Goal: Task Accomplishment & Management: Use online tool/utility

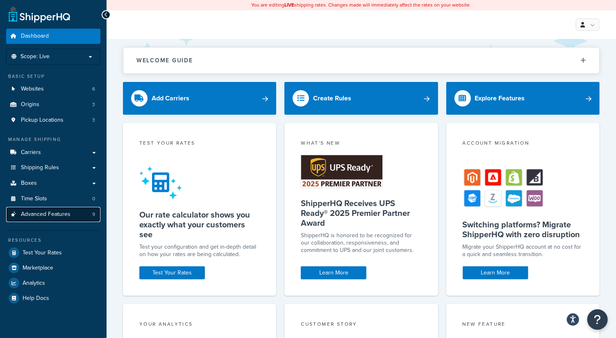
click at [50, 212] on span "Advanced Features" at bounding box center [46, 214] width 50 height 7
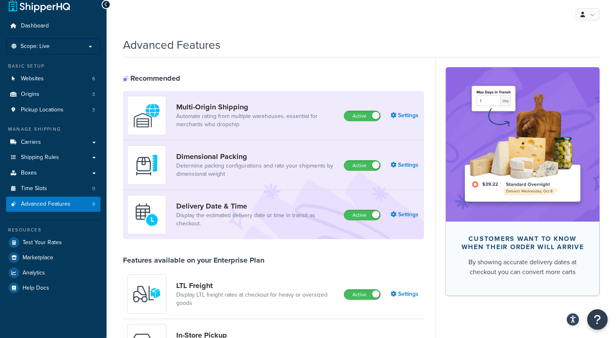
scroll to position [9, 0]
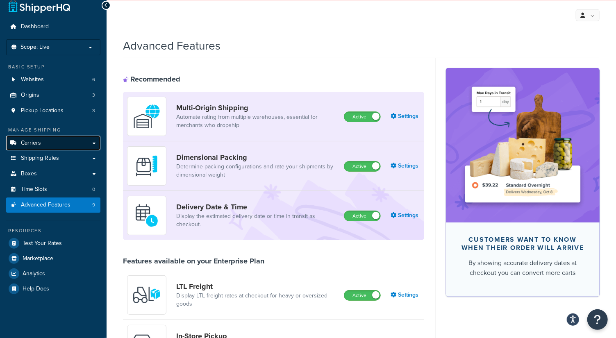
click at [54, 144] on link "Carriers" at bounding box center [53, 143] width 94 height 15
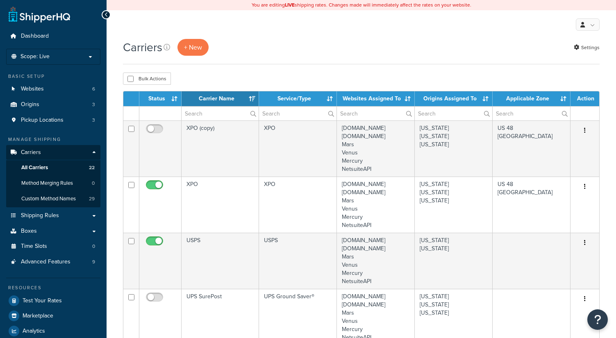
select select "15"
click at [52, 220] on link "Shipping Rules" at bounding box center [53, 215] width 94 height 15
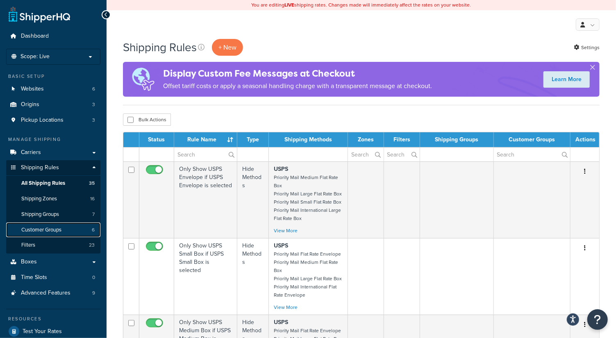
click at [50, 230] on span "Customer Groups" at bounding box center [41, 230] width 40 height 7
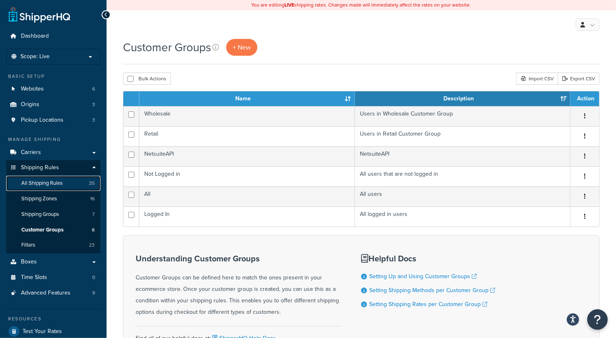
click at [60, 183] on span "All Shipping Rules" at bounding box center [41, 183] width 41 height 7
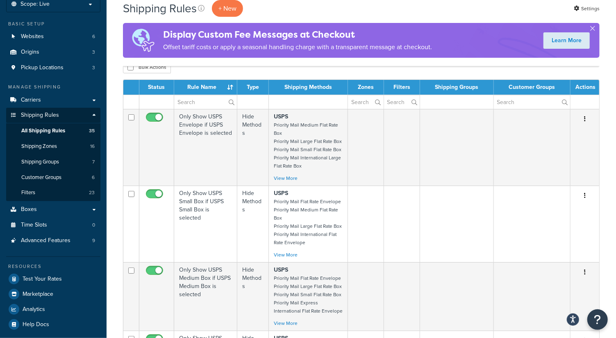
scroll to position [41, 0]
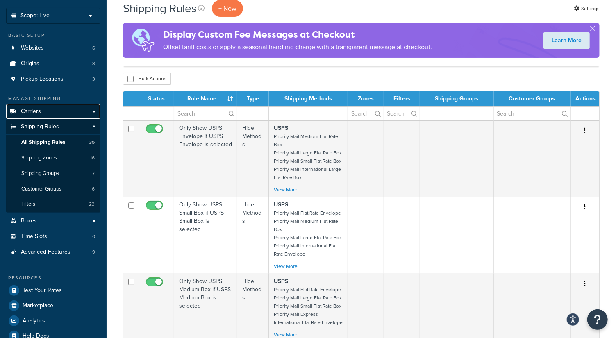
click at [50, 114] on link "Carriers" at bounding box center [53, 111] width 94 height 15
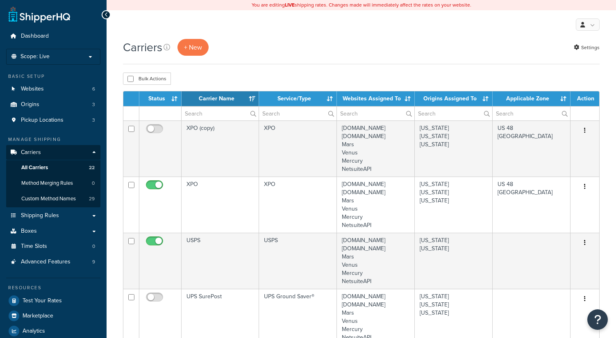
select select "15"
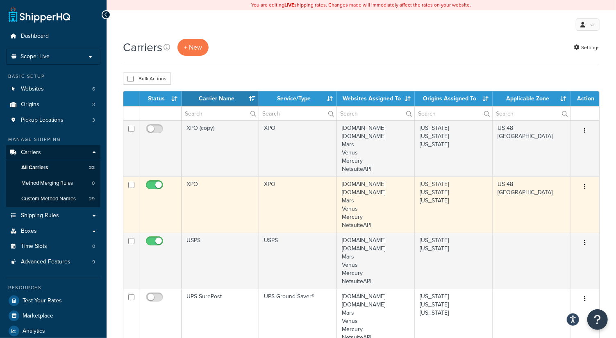
click at [227, 205] on td "XPO" at bounding box center [220, 205] width 77 height 56
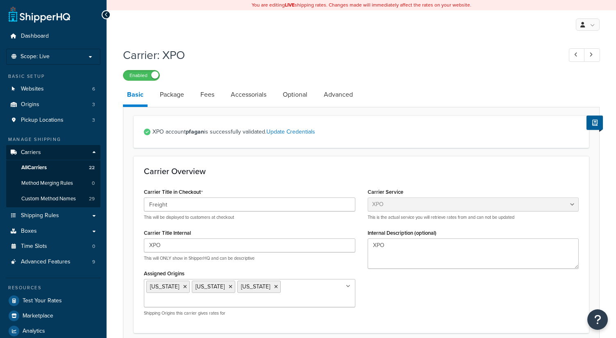
select select "conwayFreight"
select select "THIRD PARTY"
click at [338, 95] on link "Advanced" at bounding box center [338, 95] width 37 height 20
select select "false"
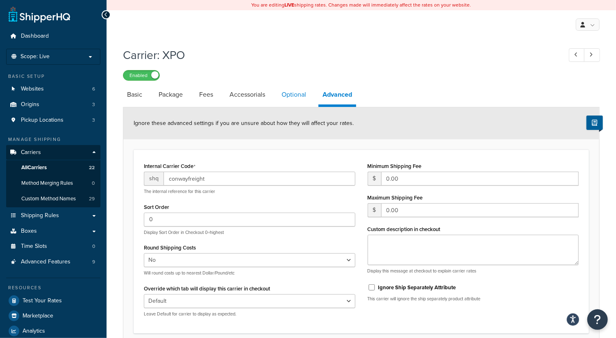
click at [290, 93] on link "Optional" at bounding box center [294, 95] width 33 height 20
select select "55"
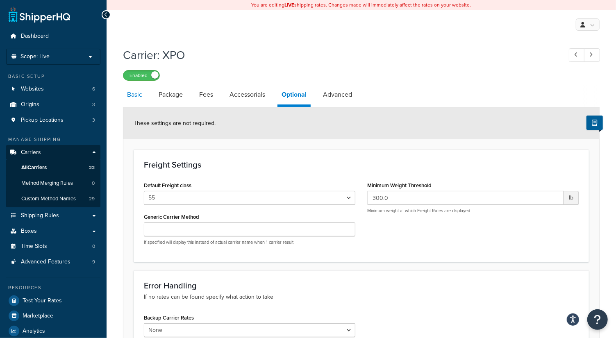
click at [140, 95] on link "Basic" at bounding box center [134, 95] width 23 height 20
select select "conwayFreight"
select select "THIRD PARTY"
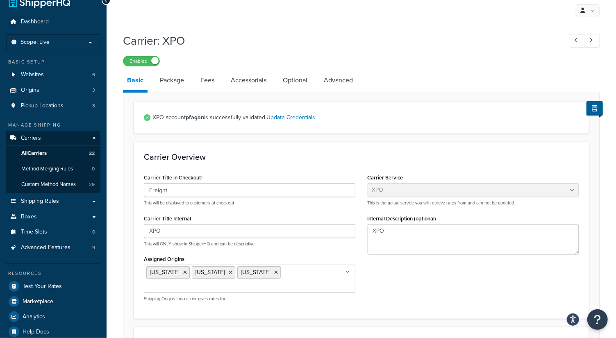
scroll to position [11, 0]
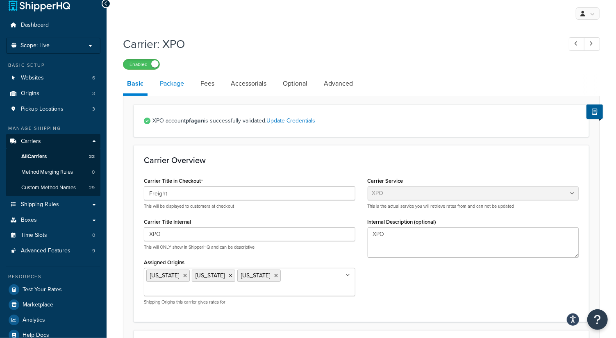
click at [173, 84] on link "Package" at bounding box center [172, 84] width 32 height 20
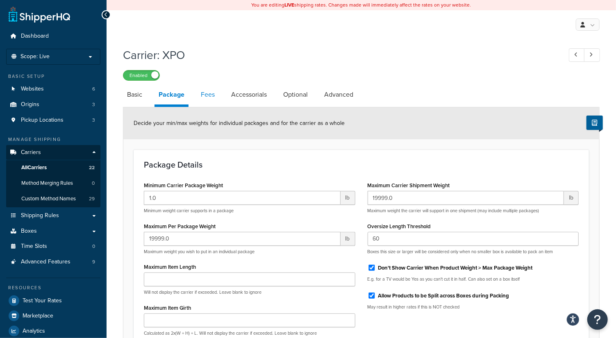
click at [205, 94] on link "Fees" at bounding box center [208, 95] width 22 height 20
select select "AFTER"
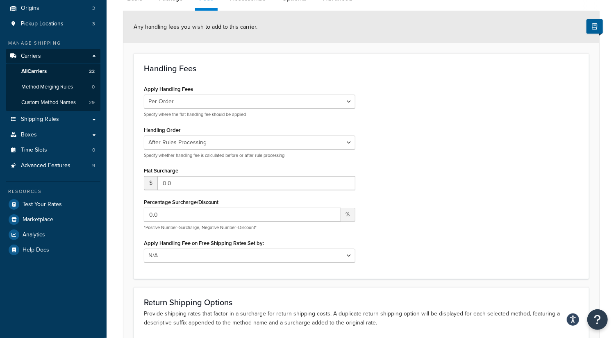
scroll to position [31, 0]
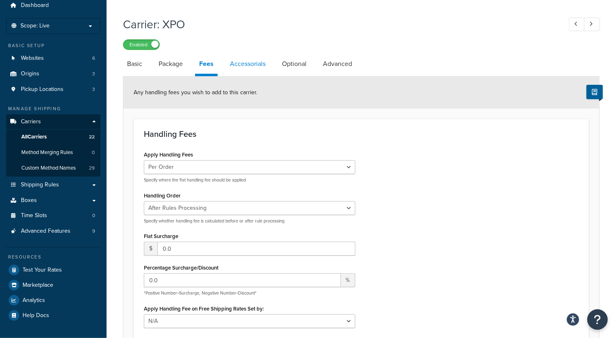
click at [261, 63] on link "Accessorials" at bounding box center [248, 64] width 44 height 20
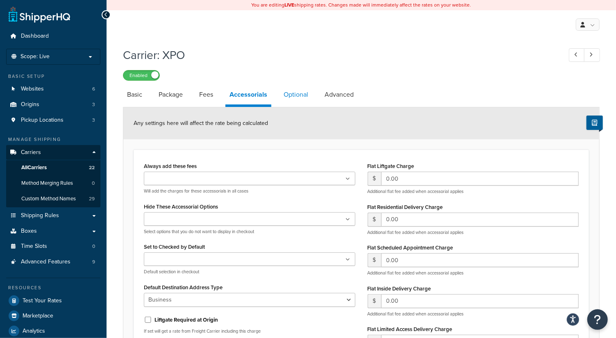
click at [296, 95] on link "Optional" at bounding box center [296, 95] width 33 height 20
select select "55"
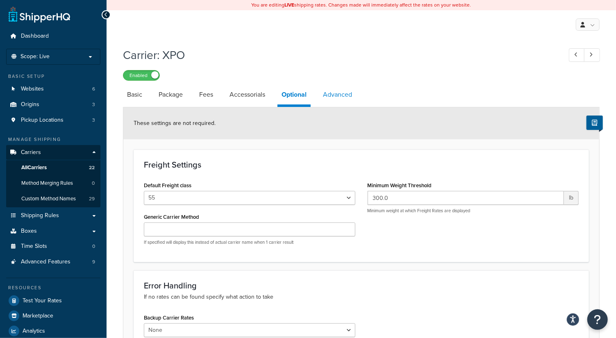
click at [341, 93] on link "Advanced" at bounding box center [337, 95] width 37 height 20
select select "false"
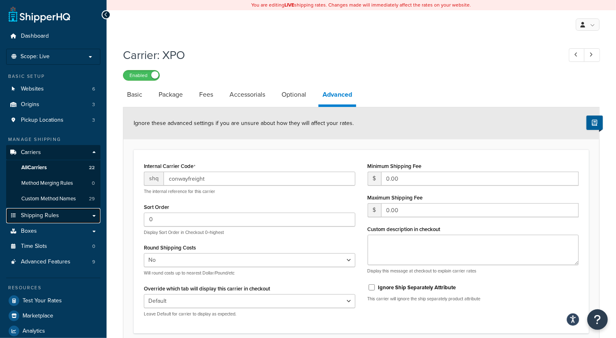
click at [36, 210] on link "Shipping Rules" at bounding box center [53, 215] width 94 height 15
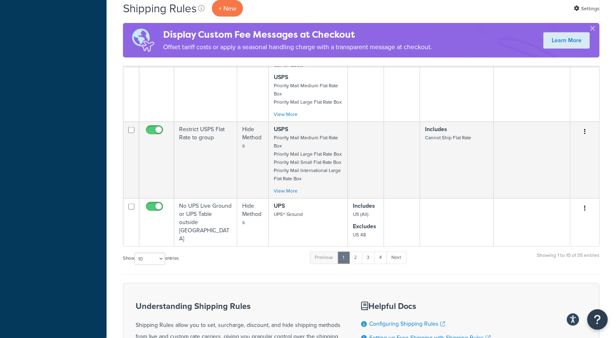
scroll to position [650, 0]
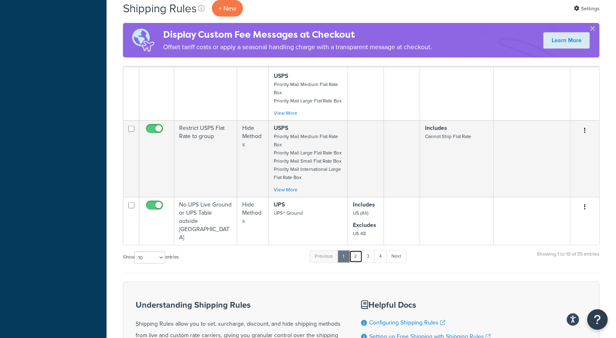
click at [356, 257] on link "2" at bounding box center [356, 256] width 14 height 12
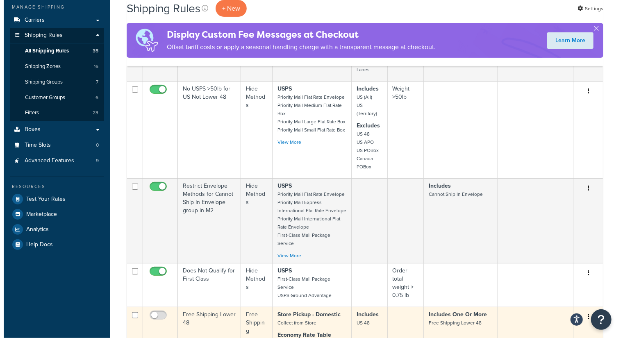
scroll to position [0, 0]
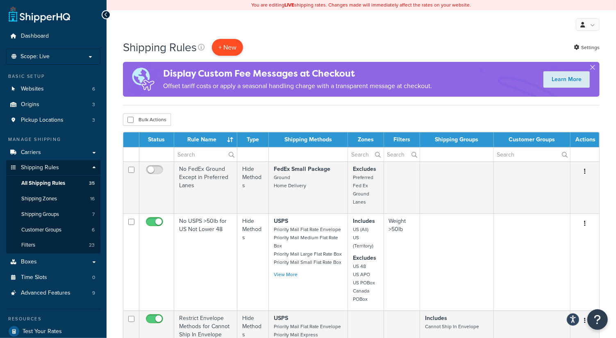
click at [235, 46] on p "+ New" at bounding box center [227, 47] width 31 height 17
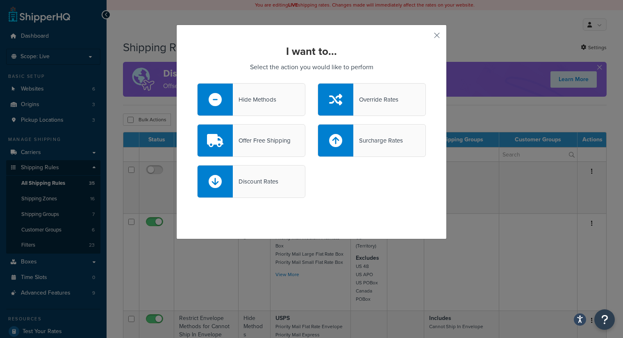
click at [374, 103] on div "Override Rates" at bounding box center [375, 99] width 45 height 11
click at [0, 0] on input "Override Rates" at bounding box center [0, 0] width 0 height 0
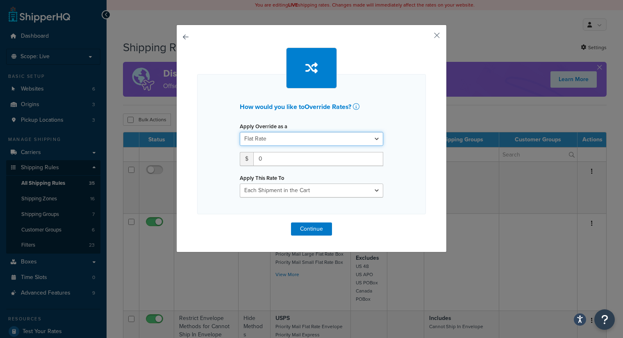
click at [297, 139] on select "Flat Rate Percentage Flat Rate & Percentage" at bounding box center [311, 139] width 143 height 14
click at [197, 223] on button "button" at bounding box center [197, 223] width 0 height 0
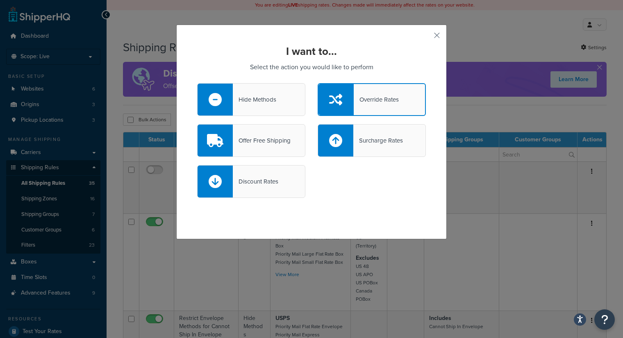
click at [266, 102] on div "Hide Methods" at bounding box center [254, 99] width 43 height 11
click at [0, 0] on input "Hide Methods" at bounding box center [0, 0] width 0 height 0
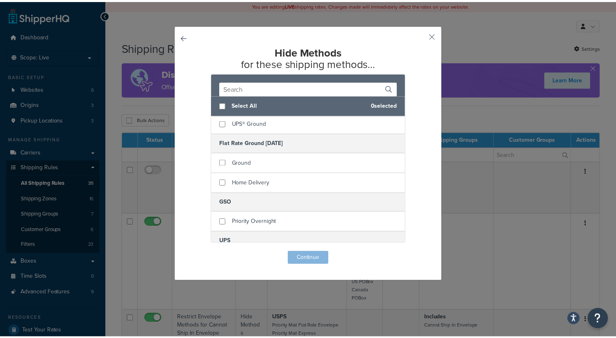
scroll to position [1015, 0]
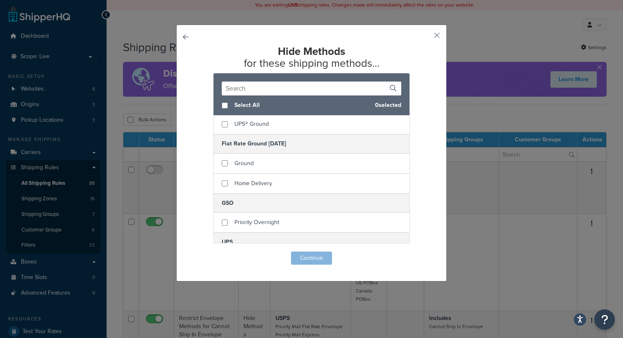
click at [187, 33] on div "Hide Methods for these shipping methods... Select All 0 selected Call for Quote…" at bounding box center [311, 153] width 271 height 257
click at [197, 252] on button "button" at bounding box center [197, 252] width 0 height 0
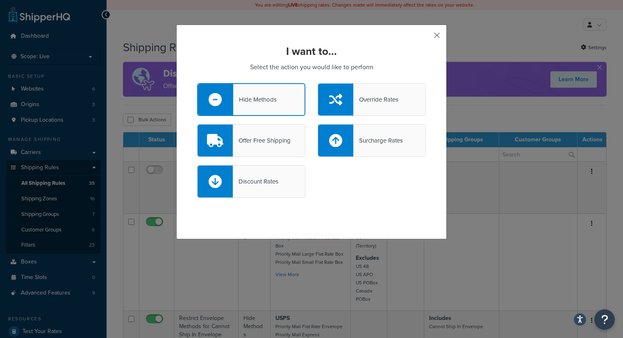
click at [426, 37] on button "button" at bounding box center [425, 38] width 2 height 2
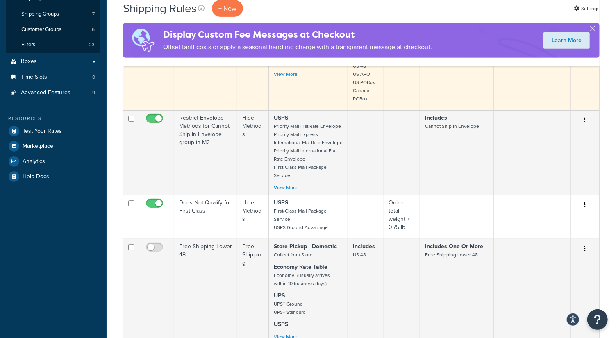
scroll to position [138, 0]
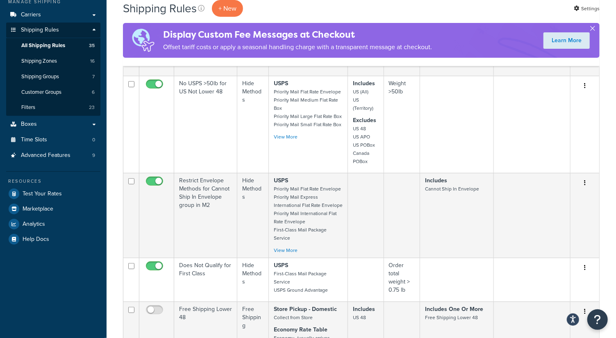
click at [594, 29] on button "button" at bounding box center [593, 30] width 2 height 2
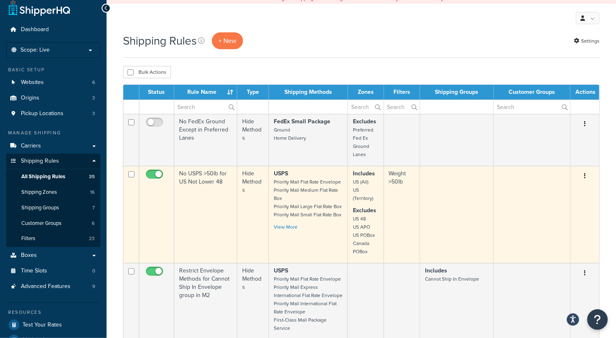
scroll to position [0, 0]
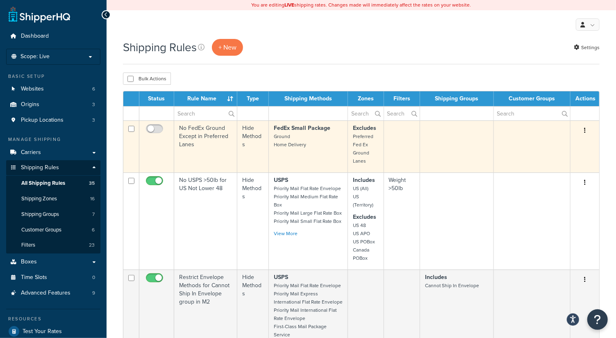
click at [585, 131] on icon "button" at bounding box center [585, 130] width 2 height 6
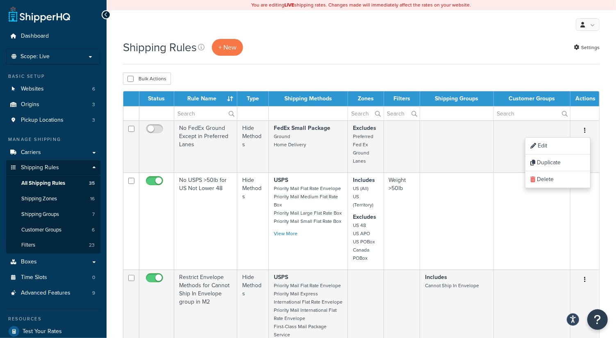
click at [510, 75] on div "Bulk Actions Duplicate Delete" at bounding box center [361, 79] width 477 height 12
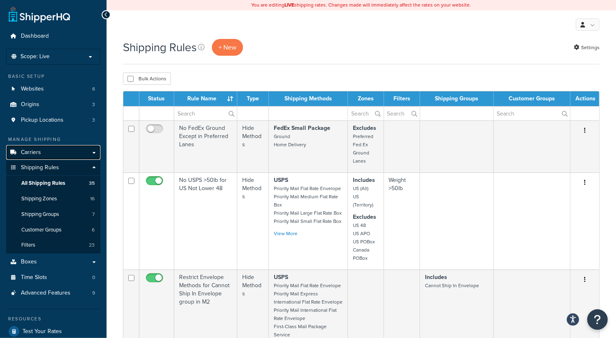
click at [56, 146] on link "Carriers" at bounding box center [53, 152] width 94 height 15
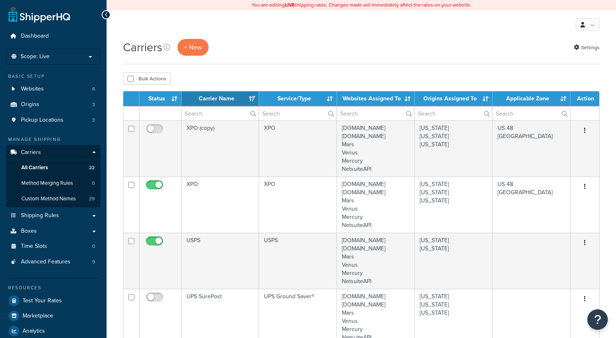
select select "15"
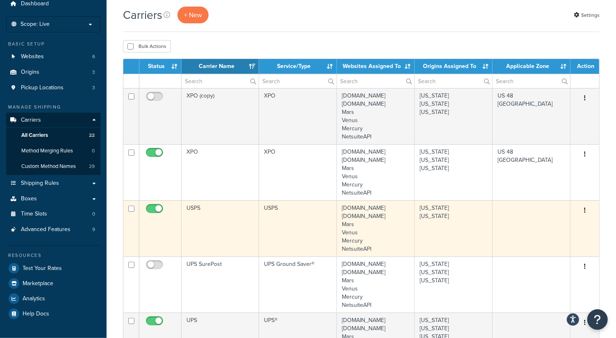
scroll to position [34, 0]
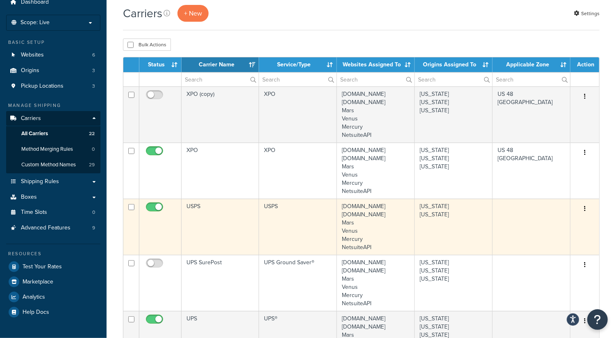
click at [588, 205] on button "button" at bounding box center [584, 208] width 11 height 13
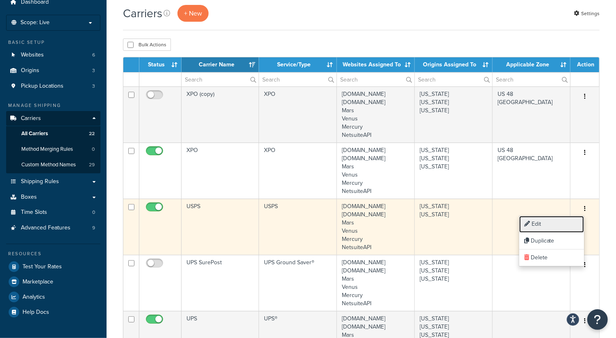
click at [557, 223] on link "Edit" at bounding box center [551, 224] width 65 height 17
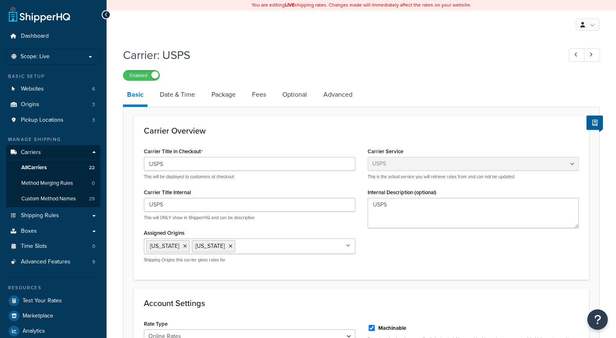
select select "usps"
select select "ONLINE"
click at [292, 93] on link "Optional" at bounding box center [294, 95] width 33 height 20
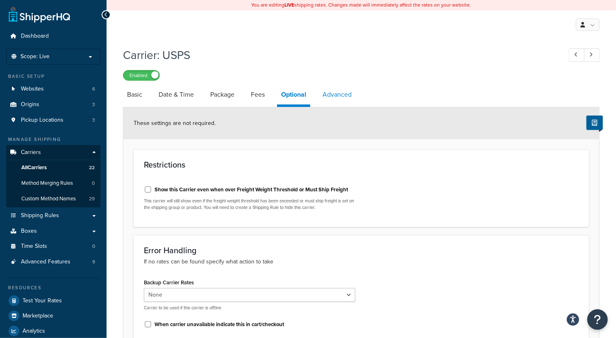
click at [352, 95] on link "Advanced" at bounding box center [337, 95] width 37 height 20
select select "false"
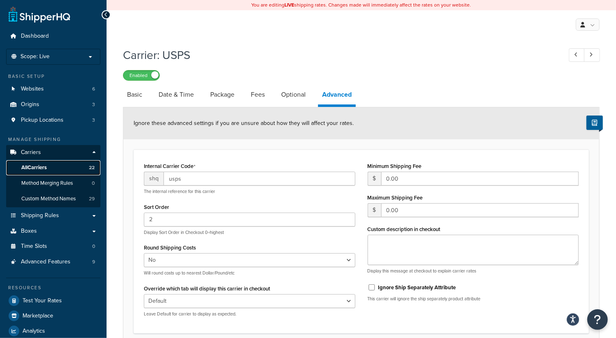
click at [45, 167] on span "All Carriers" at bounding box center [33, 167] width 25 height 7
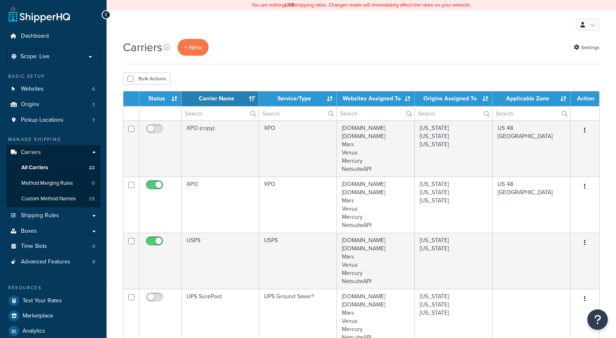
select select "15"
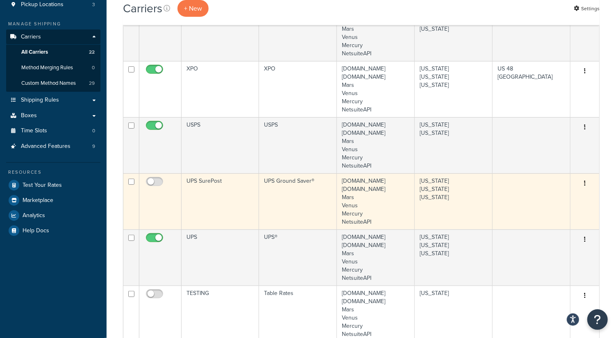
scroll to position [241, 0]
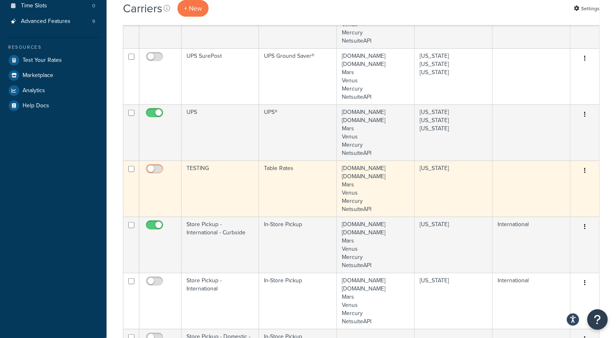
click at [150, 167] on input "checkbox" at bounding box center [155, 171] width 23 height 10
checkbox input "true"
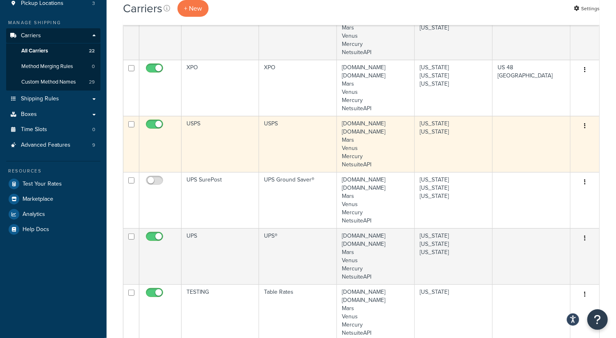
scroll to position [73, 0]
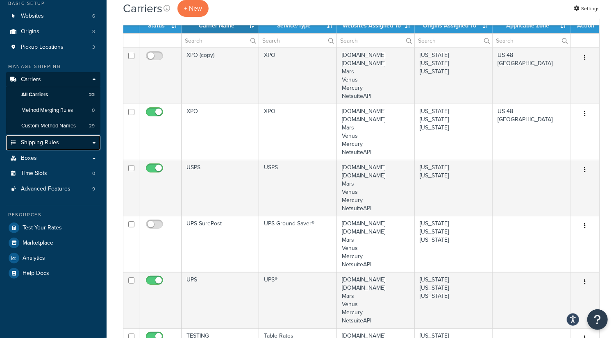
click at [58, 143] on link "Shipping Rules" at bounding box center [53, 142] width 94 height 15
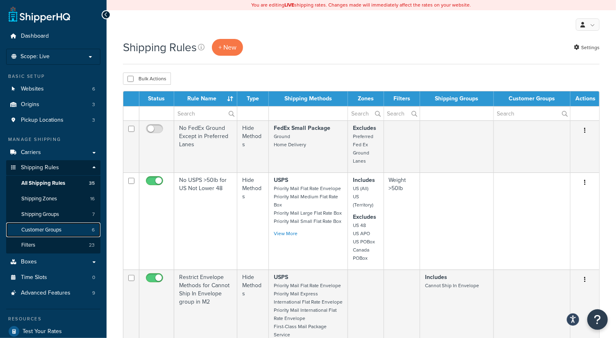
click at [27, 223] on link "Customer Groups 6" at bounding box center [53, 230] width 94 height 15
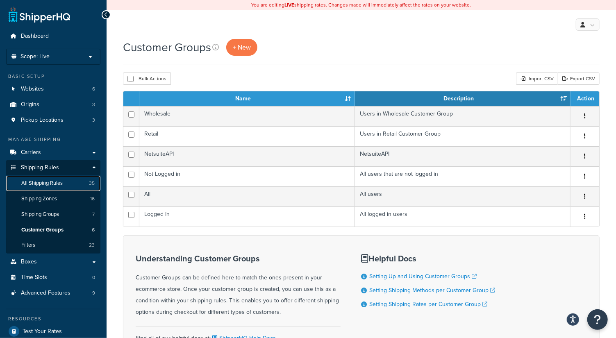
click at [52, 182] on span "All Shipping Rules" at bounding box center [41, 183] width 41 height 7
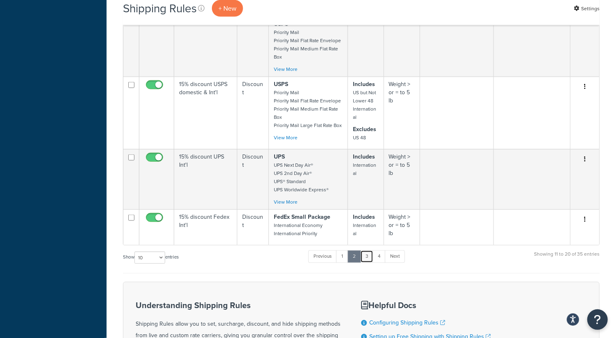
click at [369, 250] on link "3" at bounding box center [366, 256] width 13 height 12
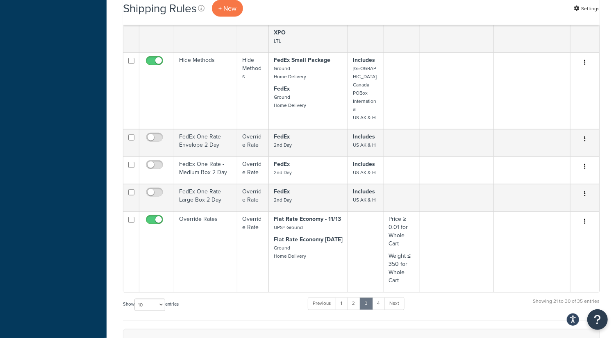
scroll to position [410, 0]
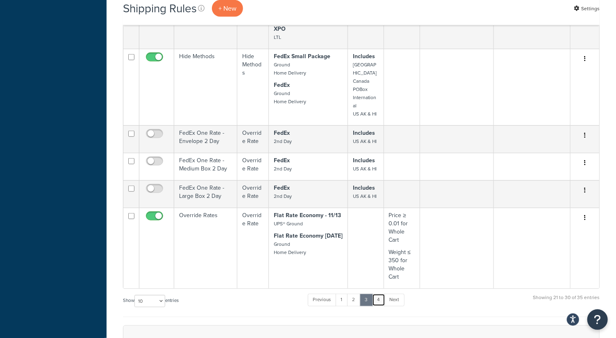
click at [379, 294] on link "4" at bounding box center [378, 300] width 13 height 12
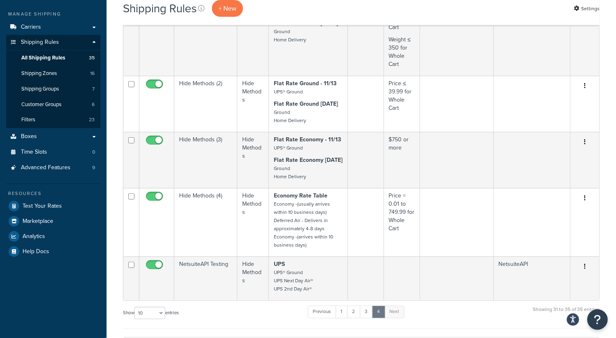
scroll to position [125, 0]
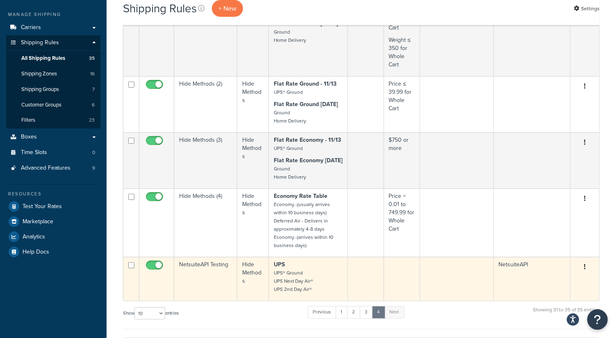
click at [193, 278] on td "NetsuiteAPI Testing" at bounding box center [205, 279] width 63 height 44
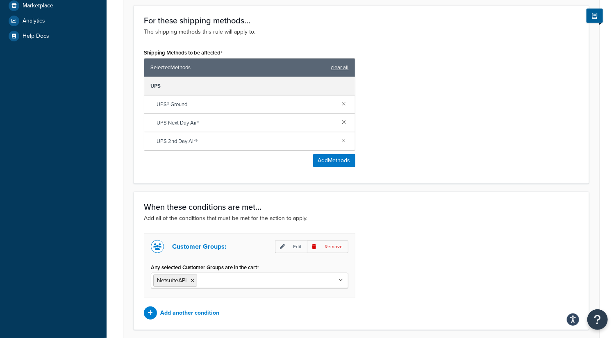
scroll to position [346, 0]
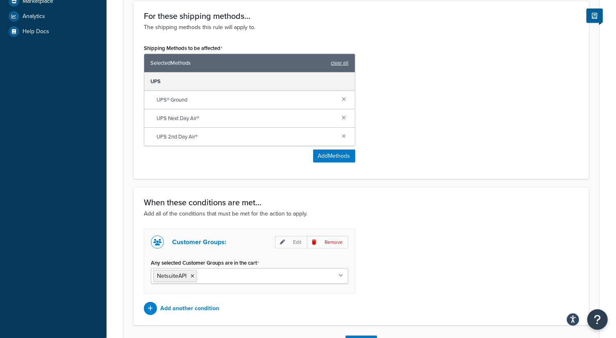
click at [222, 276] on input "Any selected Customer Groups are in the cart" at bounding box center [235, 275] width 73 height 9
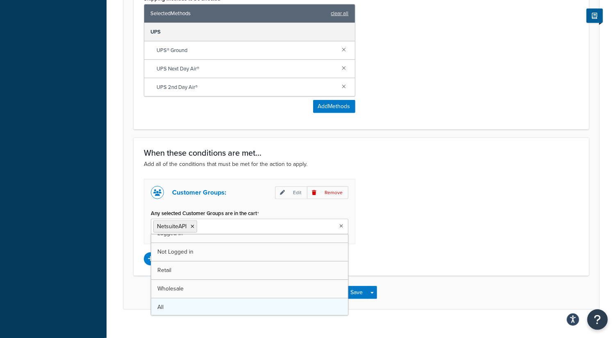
scroll to position [405, 0]
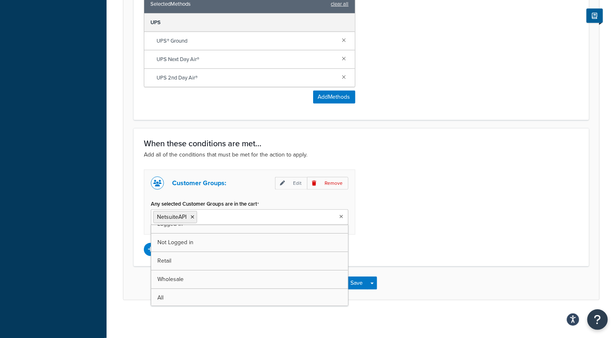
click at [379, 172] on div "Customer Groups: Edit Remove Any selected Customer Groups are in the cart Netsu…" at bounding box center [361, 213] width 447 height 86
click at [240, 216] on input "Any selected Customer Groups are in the cart" at bounding box center [235, 216] width 73 height 9
click at [193, 215] on icon at bounding box center [193, 217] width 4 height 5
click at [250, 219] on ul "Logged In All" at bounding box center [250, 217] width 198 height 16
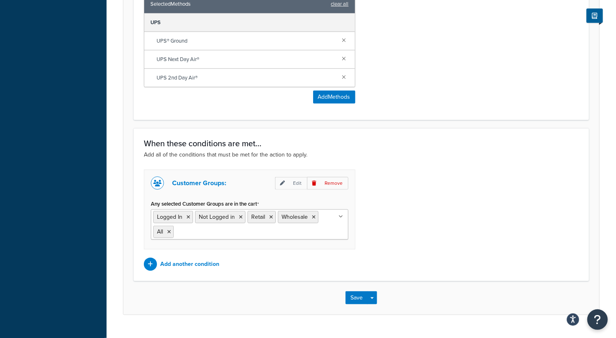
click at [448, 225] on div "Customer Groups: Edit Remove Any selected Customer Groups are in the cart Logge…" at bounding box center [361, 220] width 447 height 101
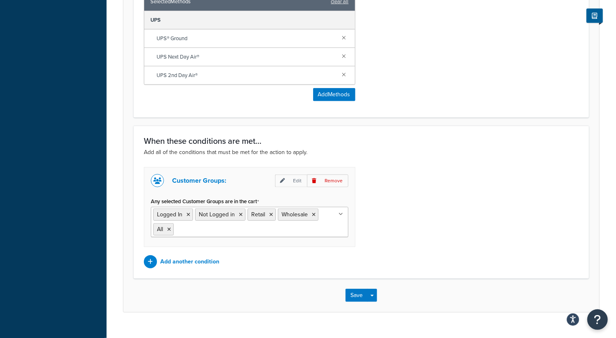
scroll to position [320, 0]
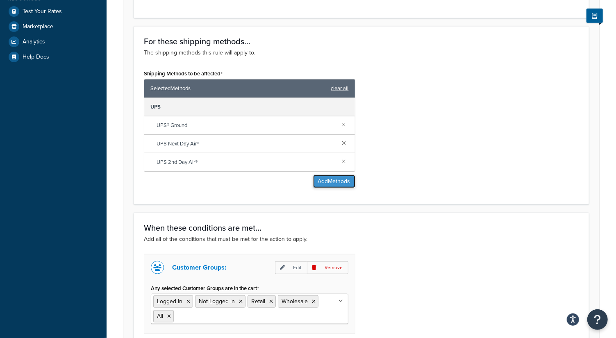
click at [337, 183] on button "Add Methods" at bounding box center [334, 181] width 42 height 13
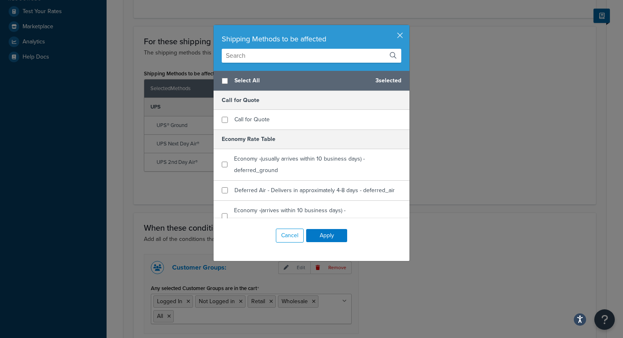
click at [239, 57] on input "text" at bounding box center [312, 56] width 180 height 14
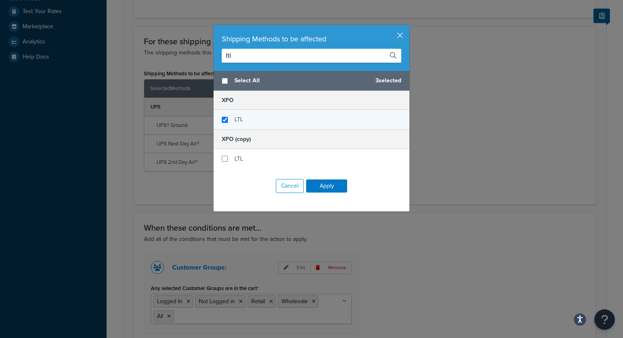
type input "ltl"
click at [222, 118] on input "checkbox" at bounding box center [225, 120] width 6 height 6
checkbox input "true"
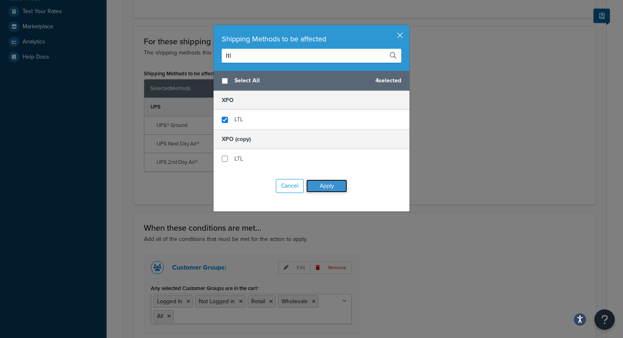
click at [338, 188] on button "Apply" at bounding box center [326, 186] width 41 height 13
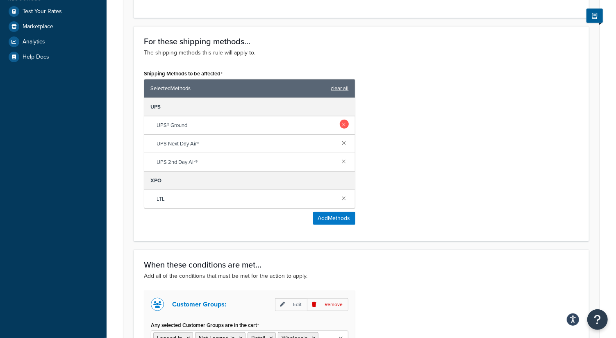
click at [345, 125] on link at bounding box center [344, 124] width 9 height 9
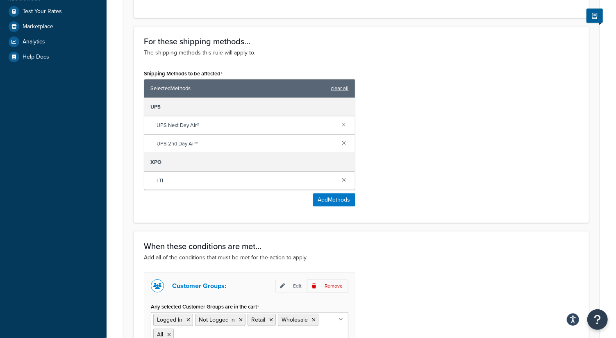
click at [345, 125] on link at bounding box center [344, 124] width 9 height 9
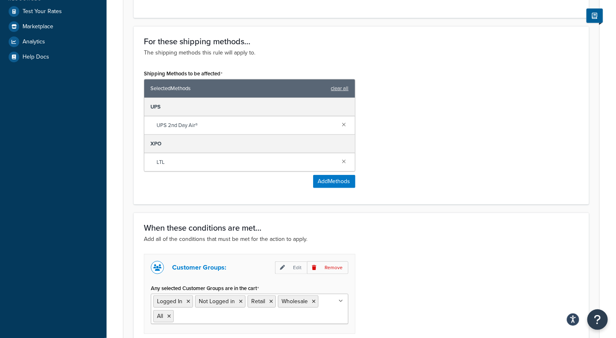
click at [345, 125] on link at bounding box center [344, 124] width 9 height 9
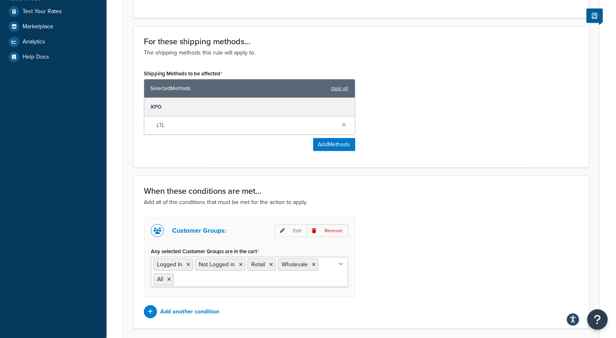
click at [402, 129] on div "Shipping Methods to be affected Selected Methods clear all XPO LTL Add Methods" at bounding box center [361, 113] width 447 height 90
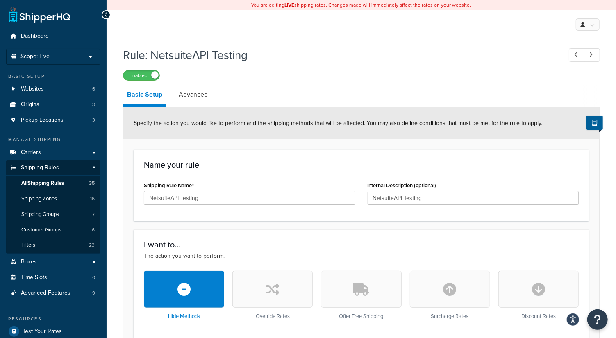
scroll to position [0, 0]
click at [43, 151] on link "Carriers" at bounding box center [53, 152] width 94 height 15
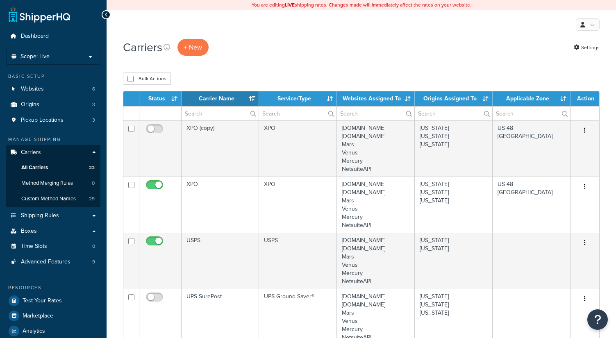
select select "15"
click at [190, 43] on button "+ New" at bounding box center [192, 47] width 31 height 17
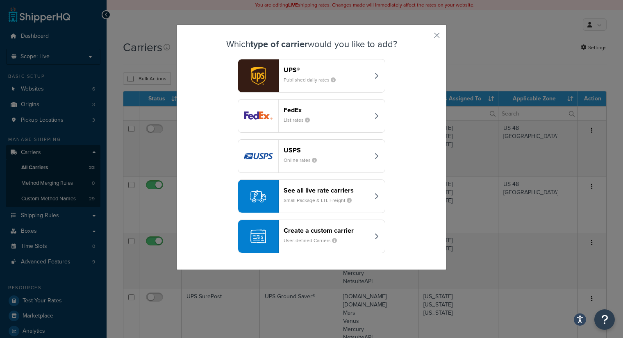
click at [308, 237] on small "User-defined Carriers" at bounding box center [314, 240] width 60 height 7
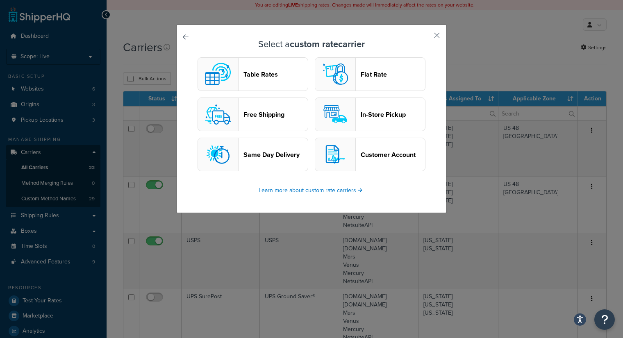
click at [248, 73] on header "Table Rates" at bounding box center [275, 75] width 64 height 8
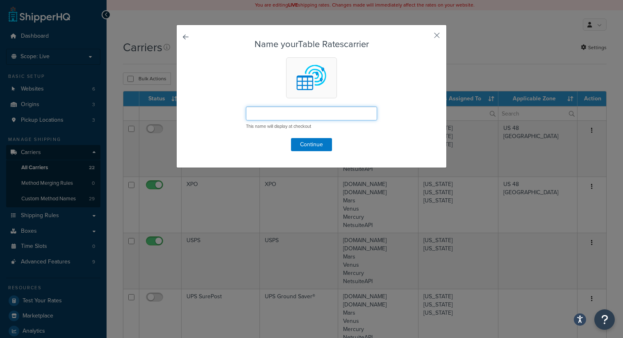
click at [277, 111] on input "text" at bounding box center [311, 114] width 131 height 14
click at [308, 113] on input "Custom Orders- LTL" at bounding box center [311, 114] width 131 height 14
type input "Custom Orders- LTL"
click at [300, 142] on button "Continue" at bounding box center [311, 144] width 41 height 13
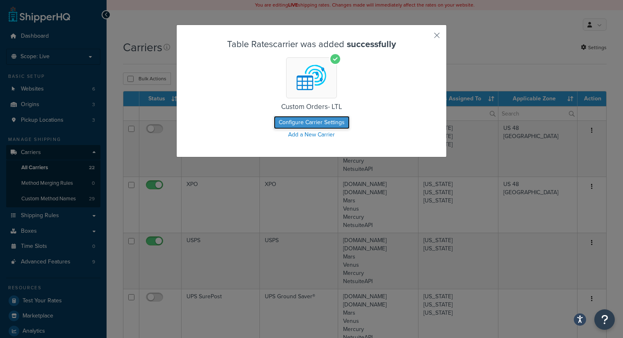
click at [292, 122] on button "Configure Carrier Settings" at bounding box center [312, 122] width 76 height 13
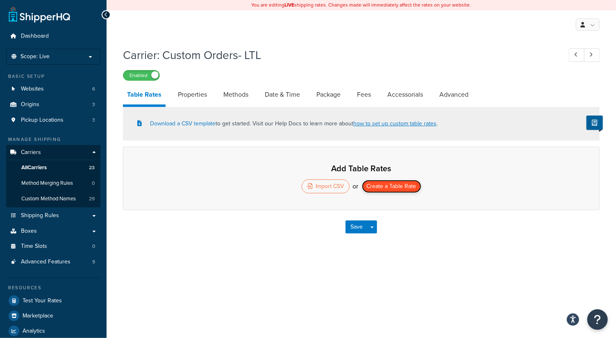
click at [391, 184] on button "Create a Table Rate" at bounding box center [391, 186] width 59 height 13
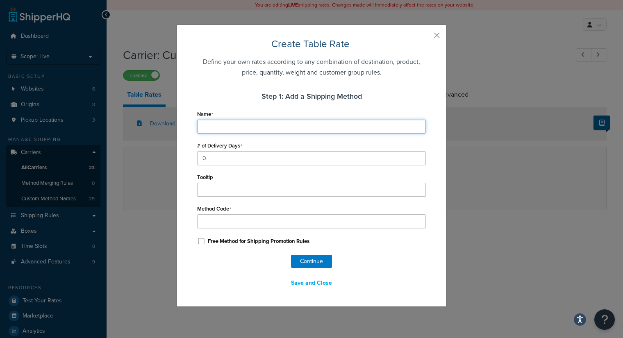
click at [258, 121] on input "Name" at bounding box center [311, 127] width 229 height 14
type input "L"
type input "LT"
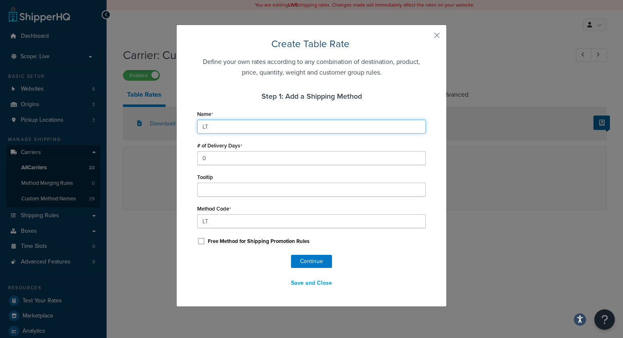
type input "LTL"
type input "LTL_"
type input "LTL R"
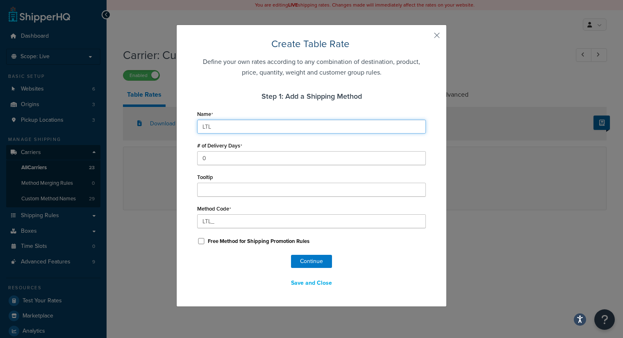
type input "LTL_R"
type input "LTL Ra"
type input "LTL_Ra"
type input "LTL Rat"
type input "LTL_Rat"
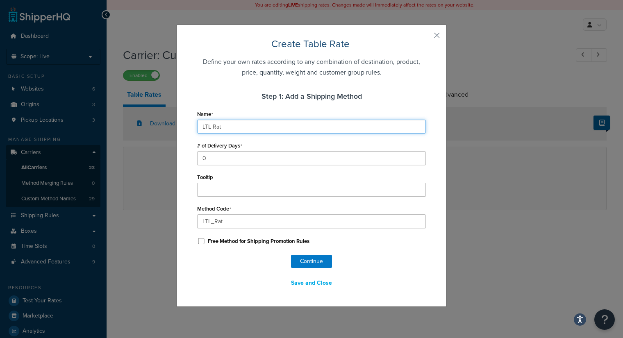
type input "LTL Rate"
type input "LTL_Rate"
type input "LTL Rat"
type input "LTL_Rat"
type input "LTL Ra"
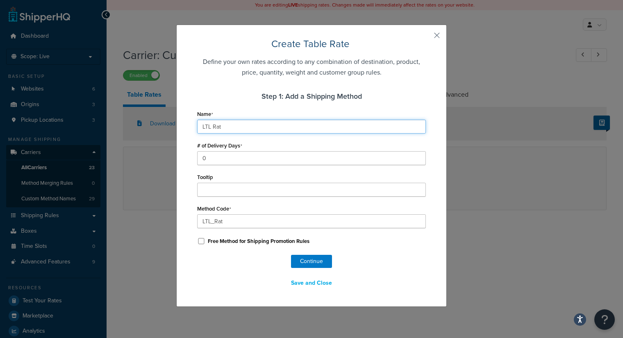
type input "LTL_Ra"
type input "LTL R"
type input "LTL_R"
type input "LTL"
type input "LTL_"
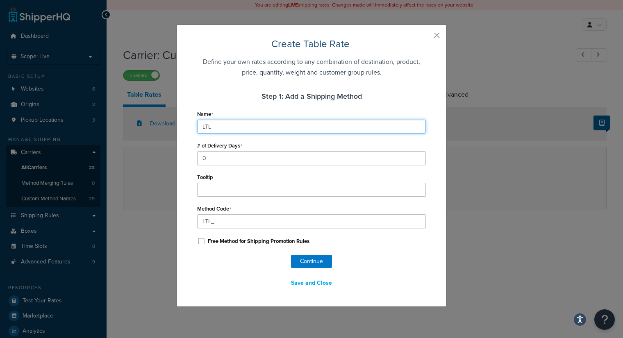
type input "LTL"
type input "LT"
type input "L"
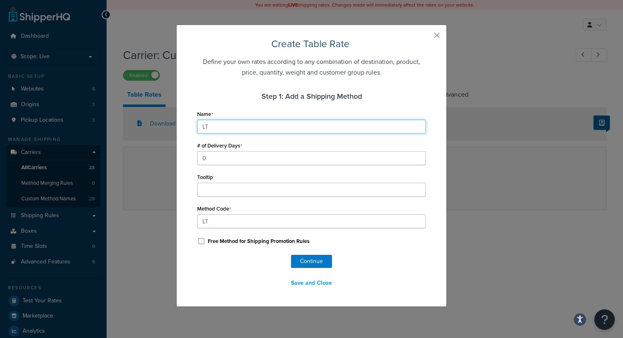
type input "L"
type input "C"
type input "CL"
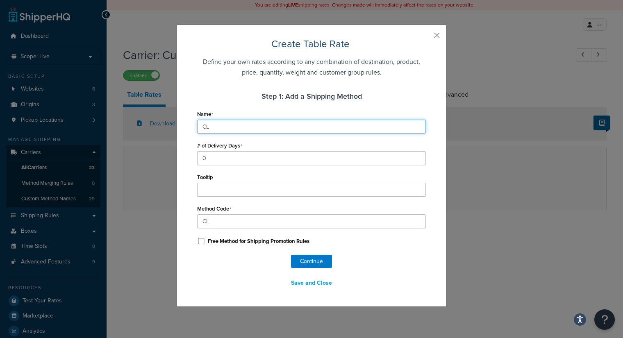
type input "CLe"
type input "CLea"
type input "CLear"
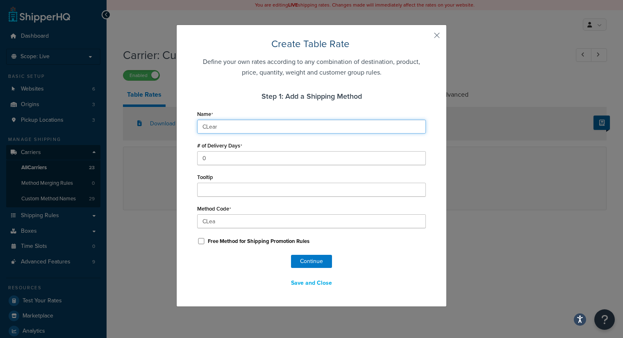
type input "CLear"
type input "CLearB"
type input "CLearBa"
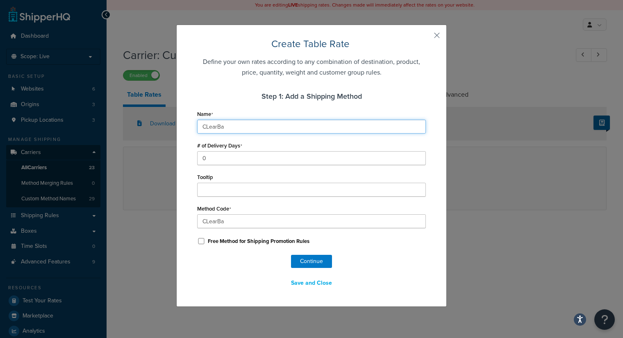
type input "CLearBag"
type input "CLearBags"
type input "CLearBag"
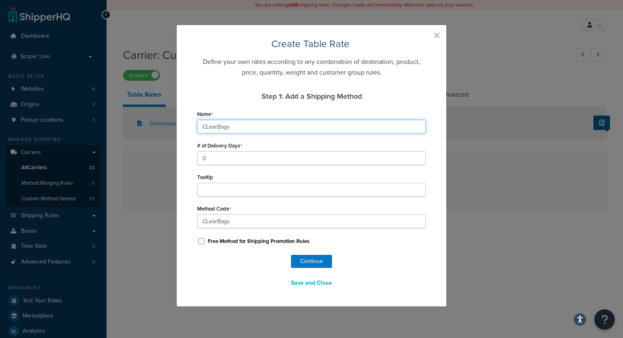
type input "CLearBag"
type input "CLearBa"
type input "CLearB"
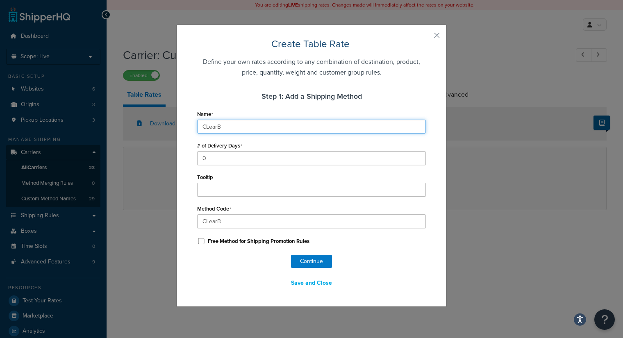
type input "CLear"
type input "CLea"
type input "CLe"
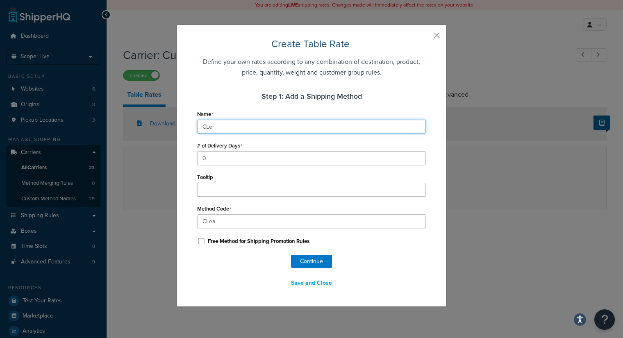
type input "CLe"
type input "CL"
type input "C"
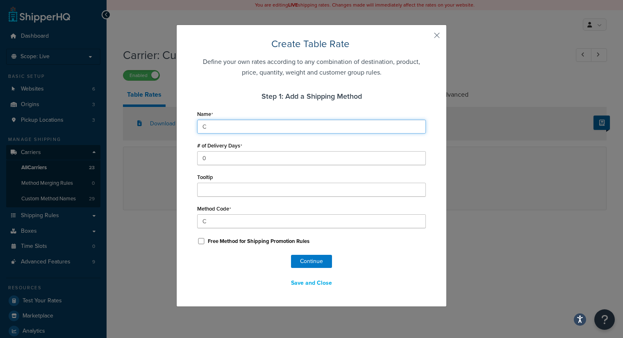
type input "Cl"
type input "Cle"
type input "Clea"
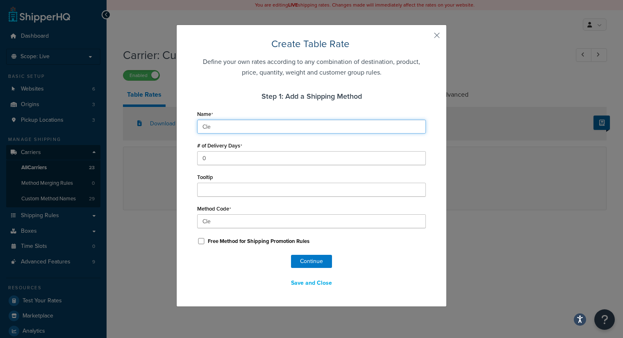
type input "Clea"
type input "Clear"
type input "ClearB"
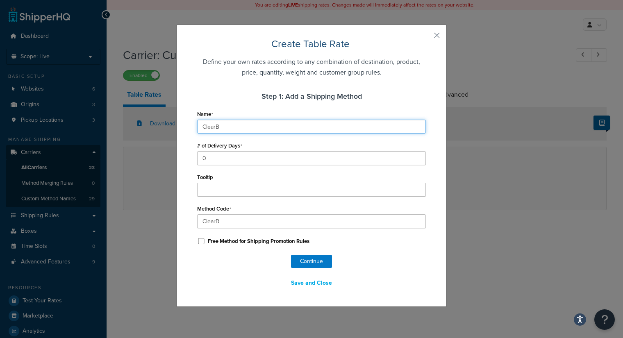
type input "ClearBa"
type input "ClearBag"
type input "ClearBags"
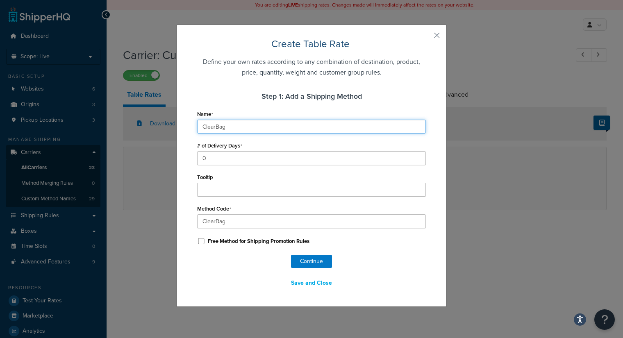
type input "ClearBags"
type input "ClearBags_"
type input "ClearBags C"
type input "ClearBags_C"
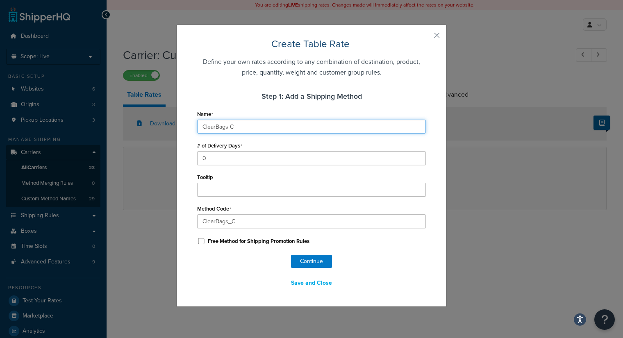
type input "ClearBags"
type input "ClearBags_"
type input "ClearBags c"
type input "ClearBags_c"
type input "ClearBags co"
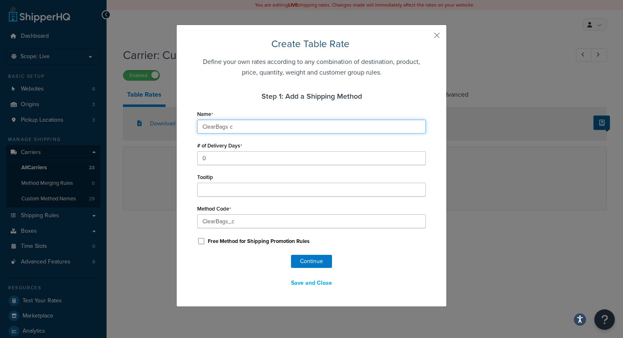
type input "ClearBags_co"
type input "ClearBags cos"
type input "ClearBags_cos"
type input "ClearBags cost"
type input "ClearBags_cost"
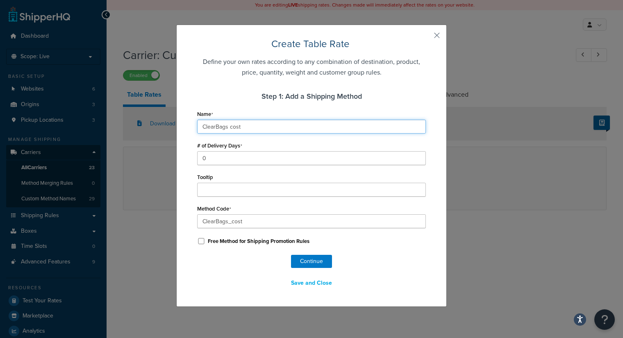
type input "ClearBags cost"
type input "ClearBags_cost_"
type input "ClearBags cost f"
type input "ClearBags_cost_f"
type input "ClearBags cost fo"
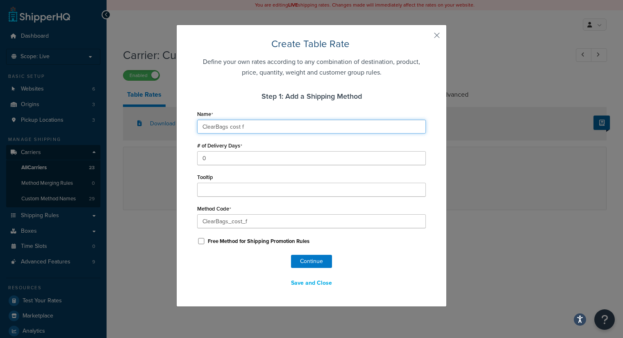
type input "ClearBags_cost_fo"
type input "ClearBags cost for"
type input "ClearBags_cost_for"
type input "ClearBags cost for"
type input "ClearBags_cost_for_"
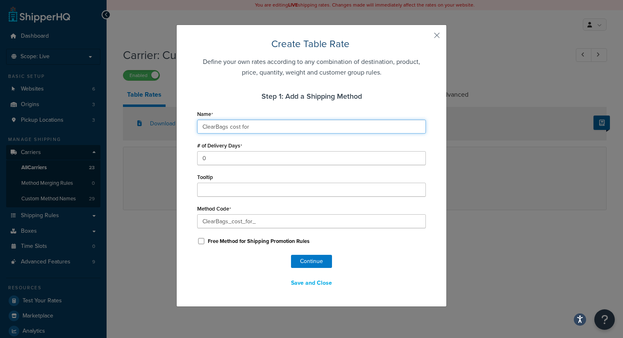
type input "ClearBags cost for L"
type input "ClearBags_cost_for_L"
type input "ClearBags cost for LT"
type input "ClearBags_cost_for_LT"
type input "ClearBags cost for LTL"
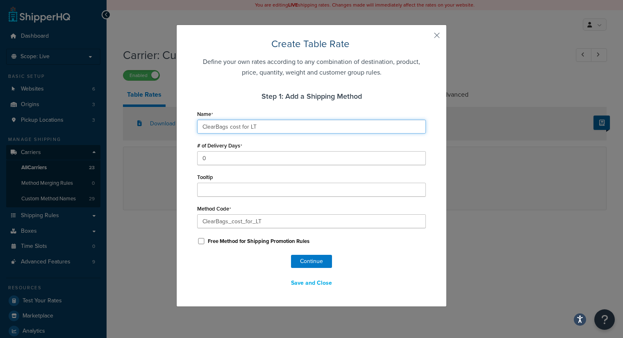
type input "ClearBags_cost_for_LTL"
type input "ClearBags cost for LT"
type input "ClearBags_cost_for_LT"
type input "ClearBags cost for L"
type input "ClearBags_cost_for_L"
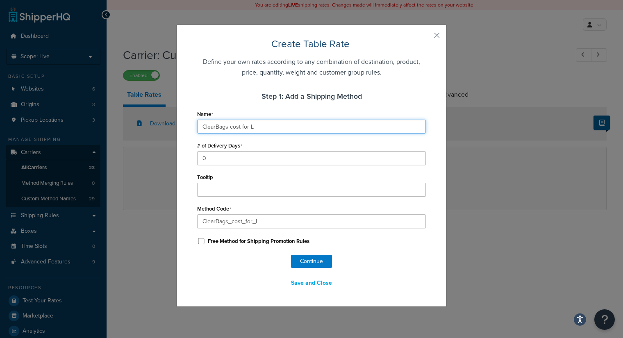
type input "ClearBags cost for"
type input "ClearBags_cost_for_"
type input "ClearBags cost for"
type input "ClearBags_cost_for"
type input "ClearBags cost fo"
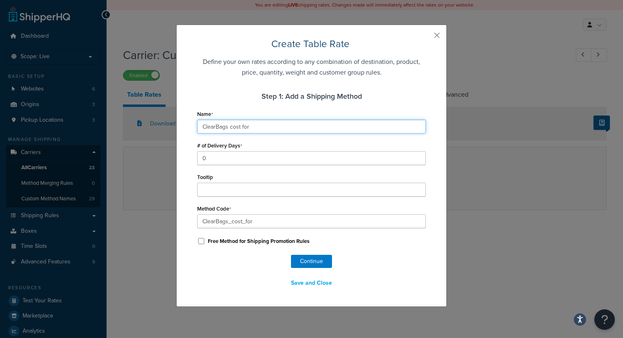
type input "ClearBags_cost_fo"
type input "ClearBags cost f"
type input "ClearBags_cost_f"
type input "ClearBags cost"
type input "ClearBags_cost_"
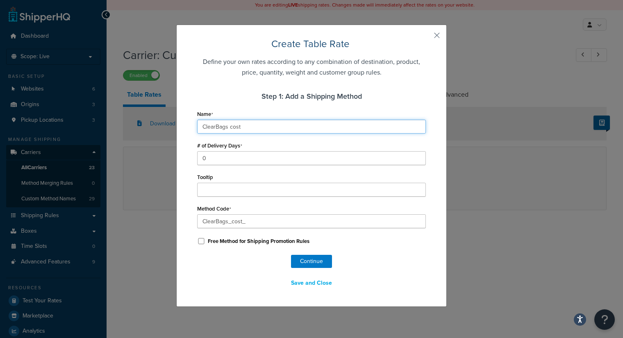
type input "ClearBags cost t"
type input "ClearBags_cost_t"
type input "ClearBags cost to"
type input "ClearBags_cost_to"
type input "ClearBags cost to"
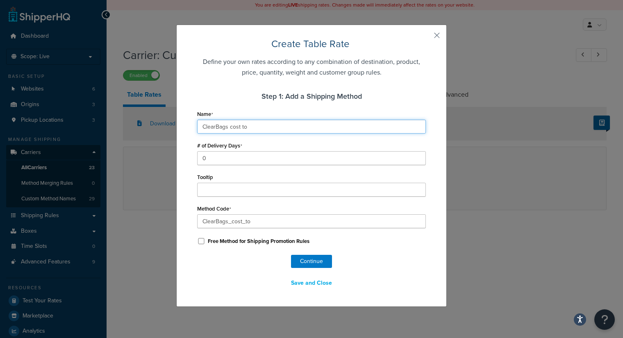
type input "ClearBags_cost_to_"
type input "ClearBags cost to s"
type input "ClearBags_cost_to_s"
type input "ClearBags cost to sh"
type input "ClearBags_cost_to_sh"
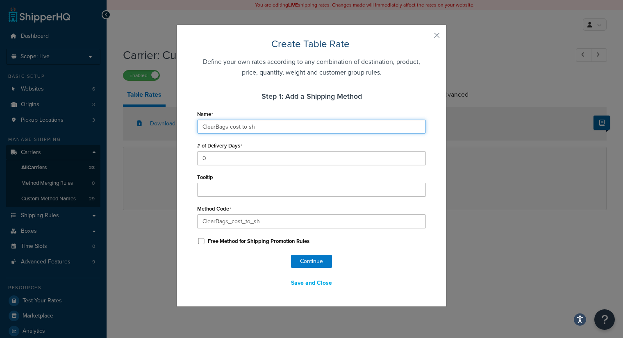
type input "ClearBags cost to shi"
type input "ClearBags_cost_to_shi"
type input "ClearBags cost to ship"
type input "ClearBags_cost_to_ship"
type input "ClearBags cost to ship"
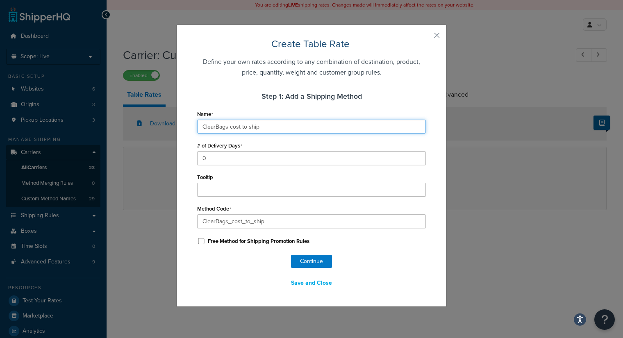
type input "ClearBags_cost_to_ship_"
type input "ClearBags cost to ship L"
type input "ClearBags_cost_to_ship_L"
type input "ClearBags cost to ship LT"
type input "ClearBags_cost_to_ship_LT"
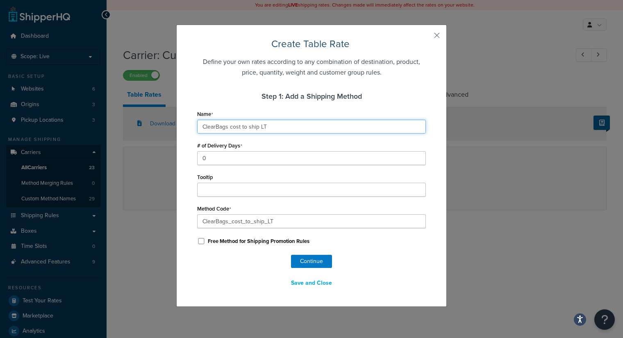
type input "ClearBags cost to ship LTL"
type input "ClearBags_cost_to_ship_LTL"
type input "ClearBags cost to ship LTL"
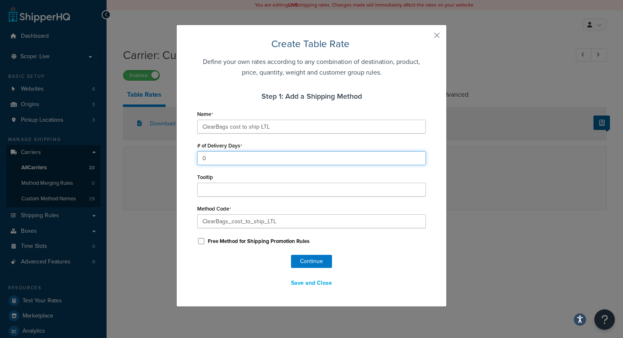
click at [260, 156] on input "0" at bounding box center [311, 158] width 229 height 14
type input "6"
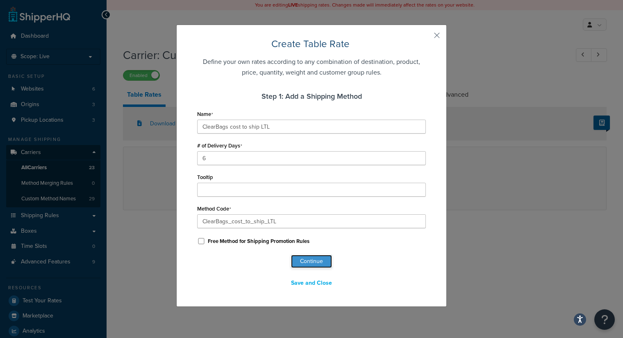
click at [304, 262] on button "Continue" at bounding box center [311, 261] width 41 height 13
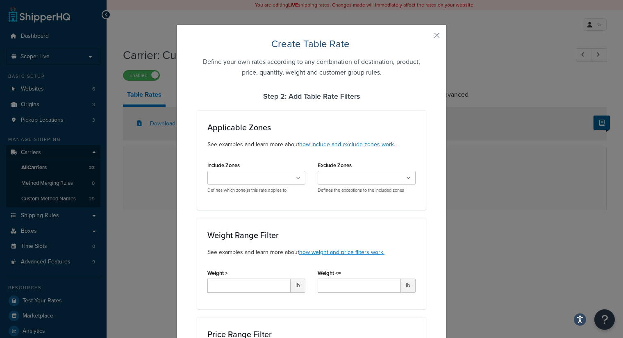
select select "181487"
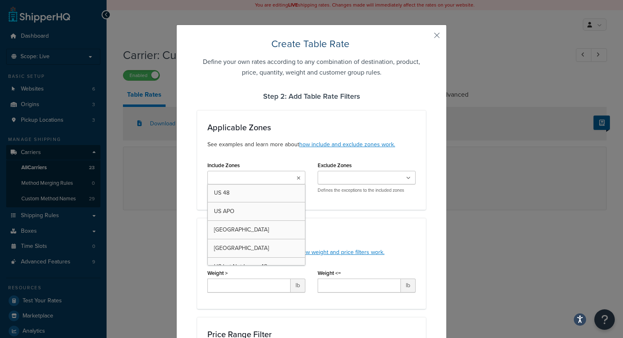
click at [278, 175] on ul at bounding box center [256, 178] width 98 height 14
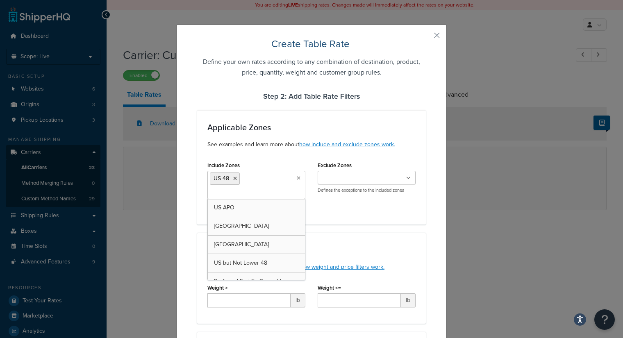
click at [334, 214] on div "Applicable Zones See examples and learn more about how include and exclude zone…" at bounding box center [311, 167] width 229 height 114
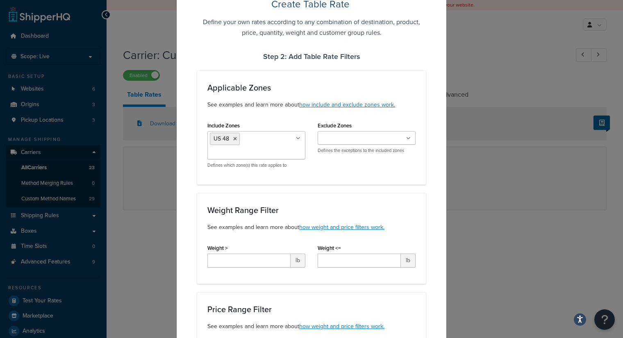
scroll to position [42, 0]
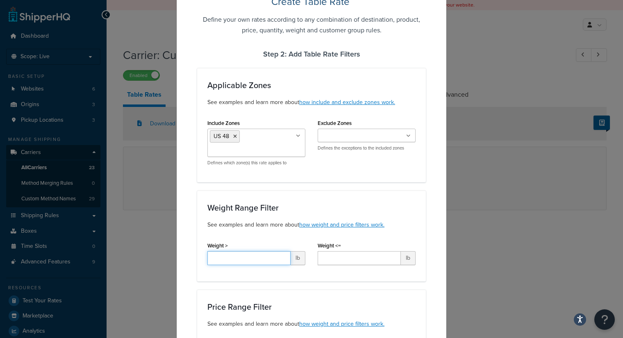
click at [260, 253] on input "Weight >" at bounding box center [248, 258] width 83 height 14
type input "350"
click at [324, 260] on input "Weight <=" at bounding box center [359, 258] width 83 height 14
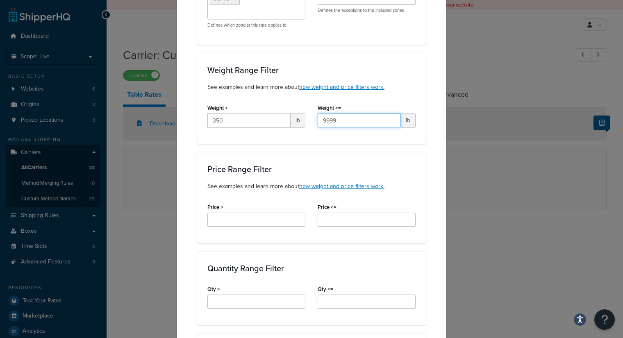
scroll to position [179, 0]
type input "9999"
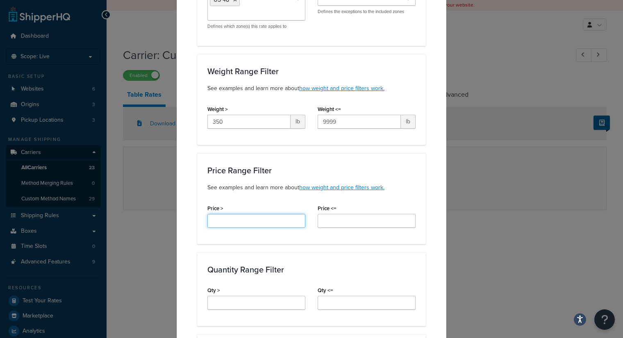
click at [229, 221] on input "Price >" at bounding box center [256, 221] width 98 height 14
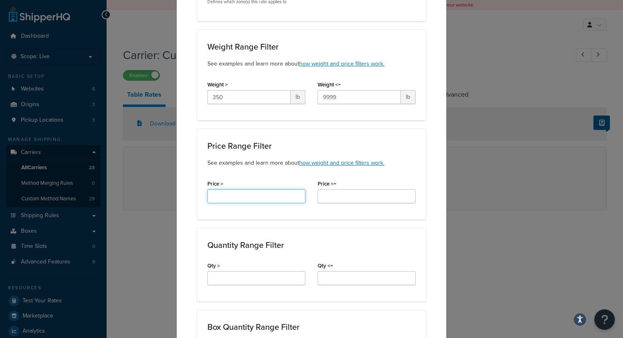
scroll to position [205, 0]
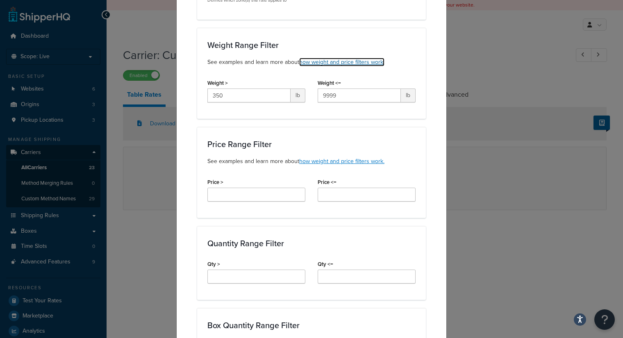
click at [341, 58] on link "how weight and price filters work." at bounding box center [341, 62] width 85 height 9
click at [248, 195] on input "Price >" at bounding box center [256, 195] width 98 height 14
type input "8"
type input "*"
type input ".32"
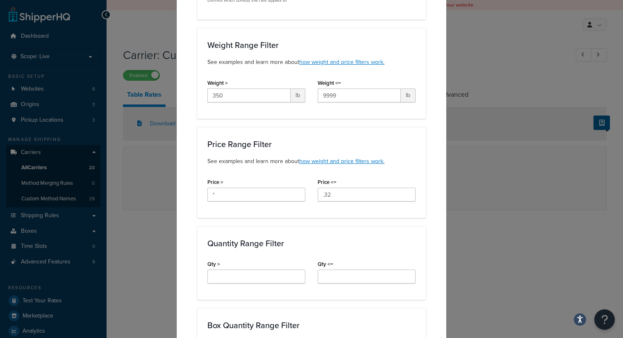
click at [285, 221] on div "Applicable Zones See examples and learn more about how include and exclude zone…" at bounding box center [311, 325] width 229 height 841
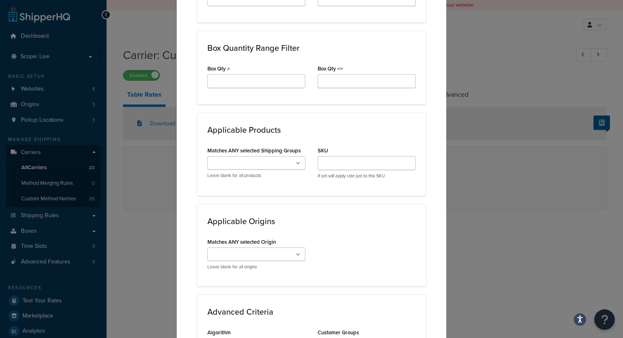
scroll to position [486, 0]
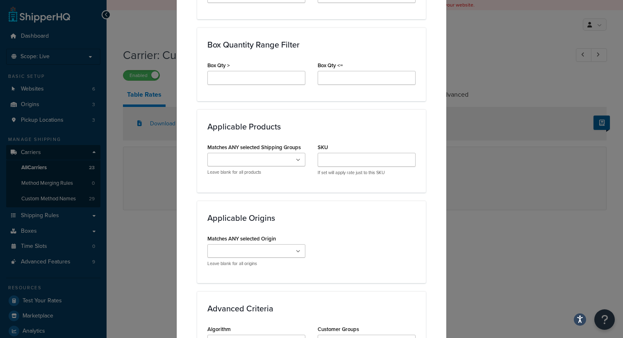
click at [281, 244] on ul at bounding box center [256, 251] width 98 height 14
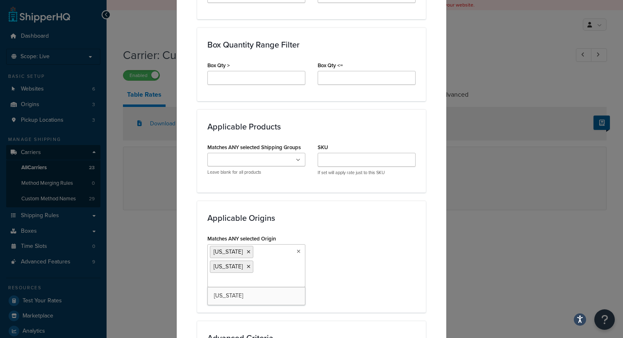
click at [378, 253] on div "Matches ANY selected Origin Tennessee Nevada California Leave blank for all ori…" at bounding box center [311, 268] width 221 height 70
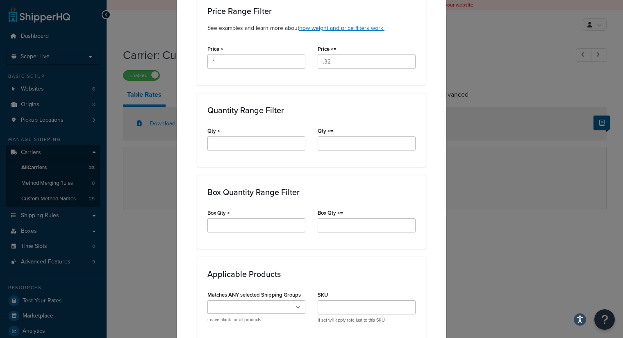
scroll to position [314, 0]
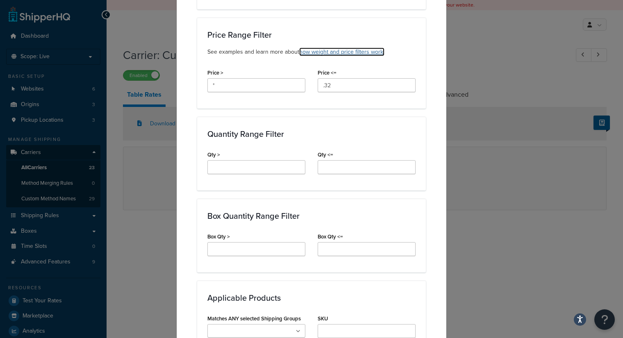
click at [344, 52] on link "how weight and price filters work." at bounding box center [341, 52] width 85 height 9
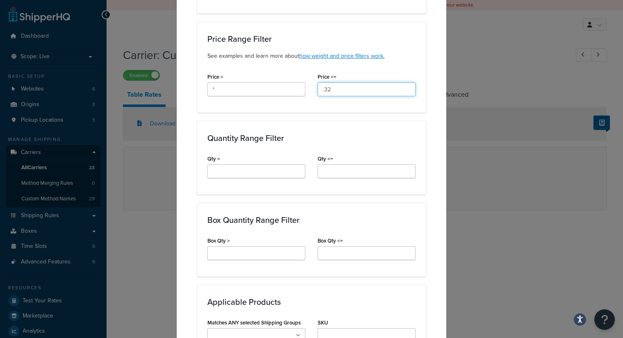
click at [346, 93] on input ".32" at bounding box center [367, 89] width 98 height 14
click at [273, 91] on input "*" at bounding box center [256, 89] width 98 height 14
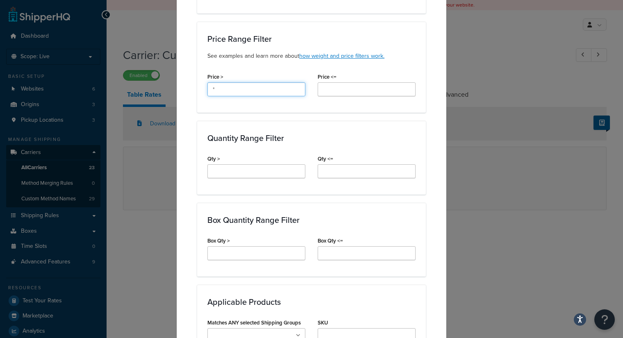
click at [273, 91] on input "*" at bounding box center [256, 89] width 98 height 14
click at [285, 114] on div "Applicable Zones See examples and learn more about how include and exclude zone…" at bounding box center [311, 235] width 229 height 871
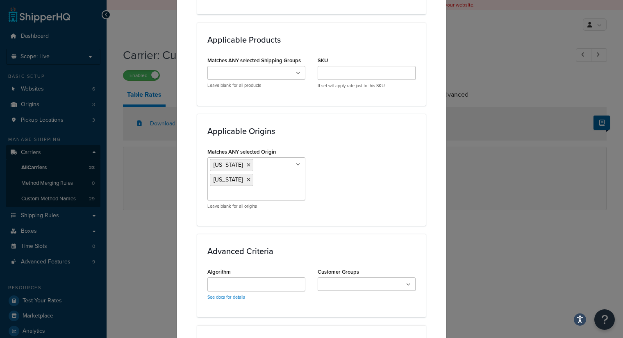
scroll to position [619, 0]
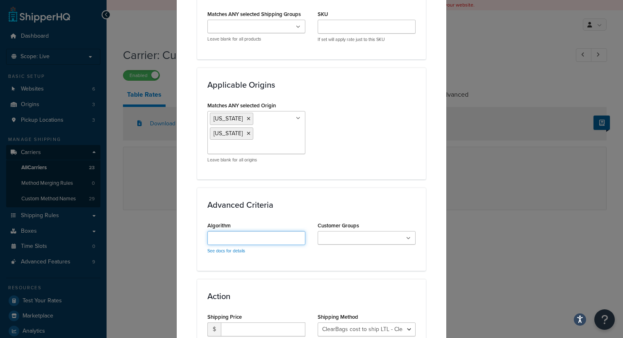
click at [271, 231] on input "Algorithm" at bounding box center [256, 238] width 98 height 14
click at [234, 248] on link "See docs for details" at bounding box center [226, 251] width 38 height 7
click at [218, 231] on input "Algorithm" at bounding box center [256, 238] width 98 height 14
paste input "perUnitWeight=1@1.5"
type input "perUnitWeight=1@.32"
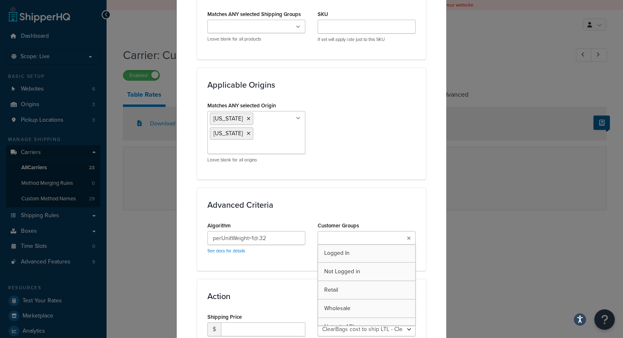
click at [324, 234] on input "Customer Groups" at bounding box center [356, 238] width 73 height 9
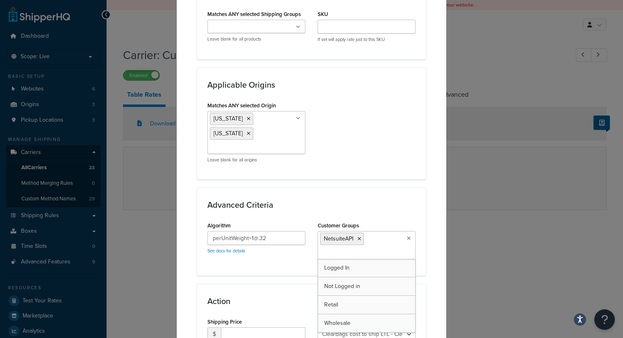
scroll to position [0, 0]
click at [300, 244] on div "Algorithm perUnitWeight=1@.32 See docs for details Customer Groups NetsuiteAPI …" at bounding box center [311, 243] width 221 height 46
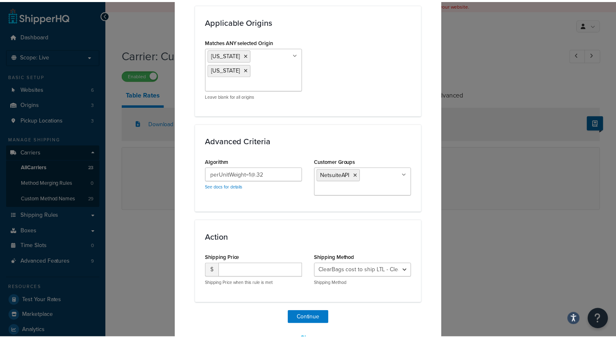
scroll to position [688, 0]
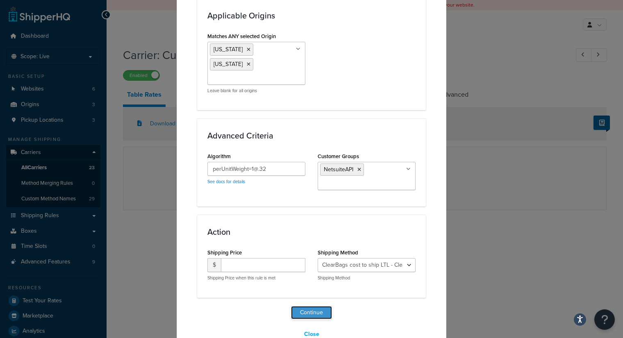
click at [317, 306] on button "Continue" at bounding box center [311, 312] width 41 height 13
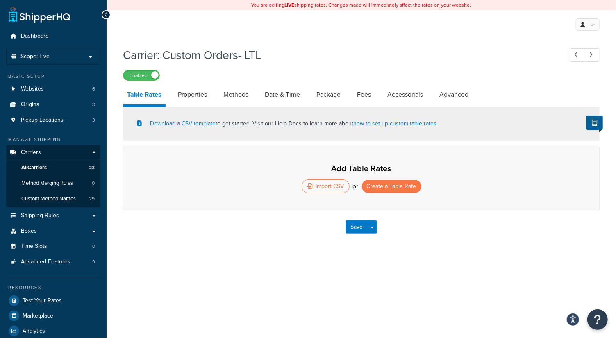
select select "25"
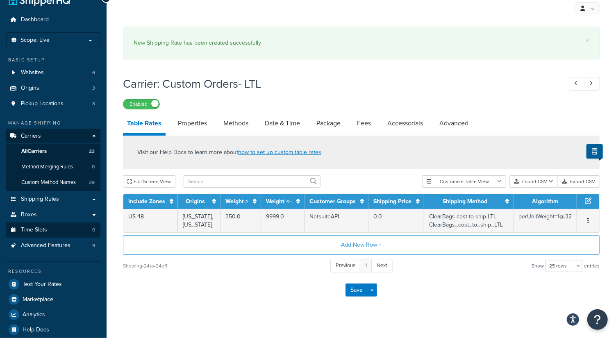
scroll to position [25, 0]
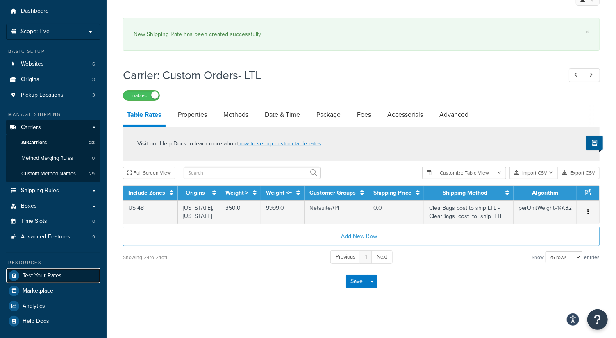
click at [43, 277] on span "Test Your Rates" at bounding box center [42, 276] width 39 height 7
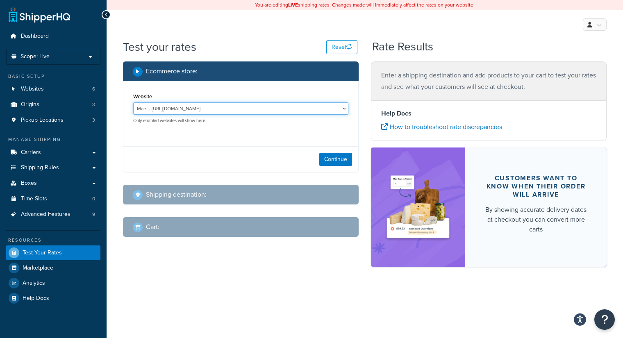
click at [232, 107] on select "Mars - https://mars.clearbags.cloud/ Mercury - https://mercury.clearbags.cloud/…" at bounding box center [240, 108] width 215 height 12
select select "f2759eab7b6d9229b59e78f49c91899a"
click at [133, 102] on select "Mars - https://mars.clearbags.cloud/ Mercury - https://mercury.clearbags.cloud/…" at bounding box center [240, 108] width 215 height 12
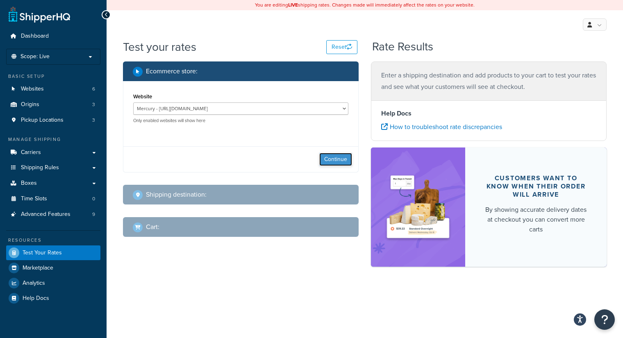
click at [338, 162] on button "Continue" at bounding box center [335, 159] width 33 height 13
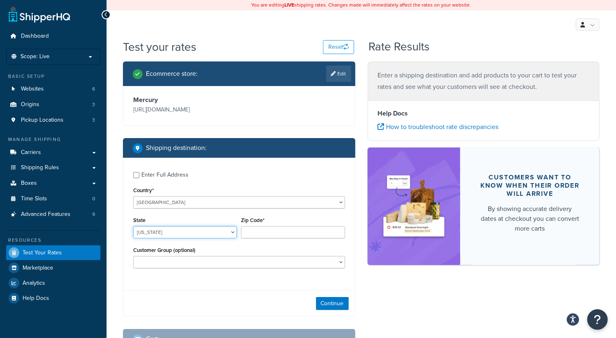
click at [177, 236] on select "[US_STATE] [US_STATE] [US_STATE] [US_STATE] [US_STATE] Armed Forces Americas Ar…" at bounding box center [185, 232] width 104 height 12
select select "CA"
click at [133, 226] on select "[US_STATE] [US_STATE] [US_STATE] [US_STATE] [US_STATE] Armed Forces Americas Ar…" at bounding box center [185, 232] width 104 height 12
click at [271, 227] on input "Zip Code*" at bounding box center [293, 232] width 104 height 12
type input "95762"
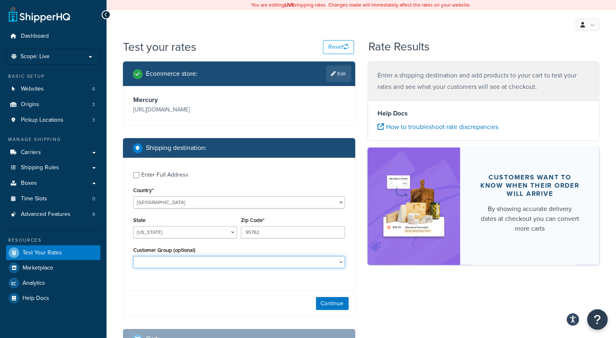
click at [287, 260] on select "Logged In NetsuiteAPI Not Logged in Retail Wholesale" at bounding box center [239, 262] width 212 height 12
select select "NetsuiteAPI"
click at [133, 256] on select "Logged In NetsuiteAPI Not Logged in Retail Wholesale" at bounding box center [239, 262] width 212 height 12
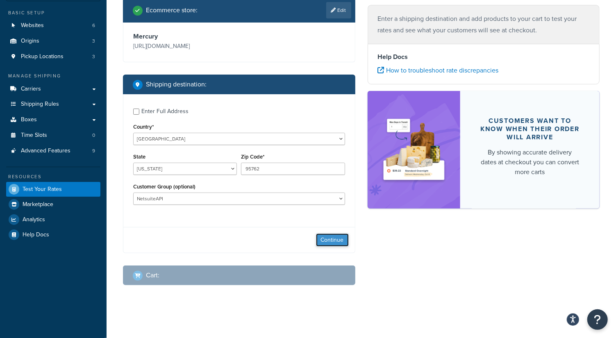
click at [333, 245] on button "Continue" at bounding box center [332, 240] width 33 height 13
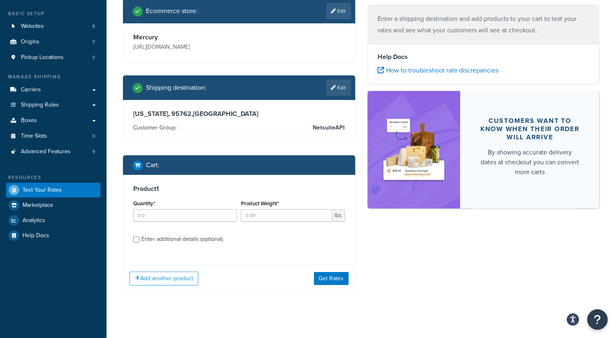
scroll to position [64, 0]
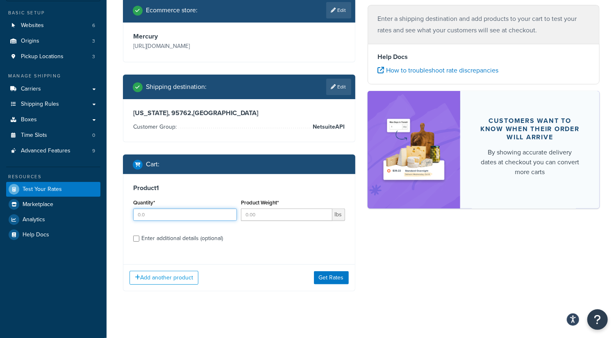
click at [194, 214] on input "Quantity*" at bounding box center [185, 215] width 104 height 12
type input "1"
click at [253, 212] on input "Product Weight*" at bounding box center [286, 215] width 91 height 12
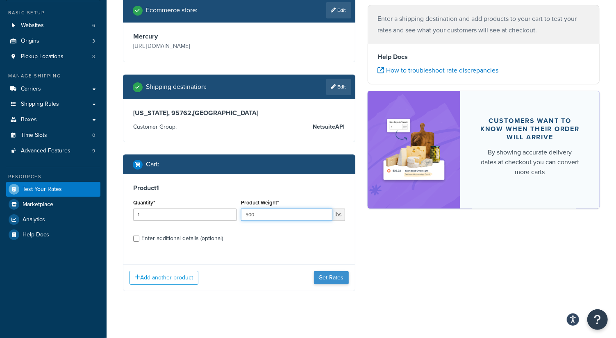
type input "500"
click at [337, 277] on button "Get Rates" at bounding box center [331, 277] width 35 height 13
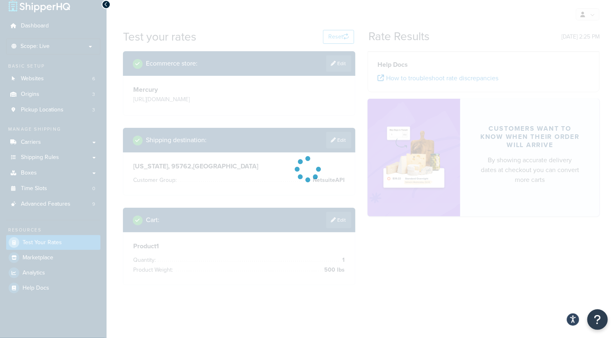
scroll to position [0, 0]
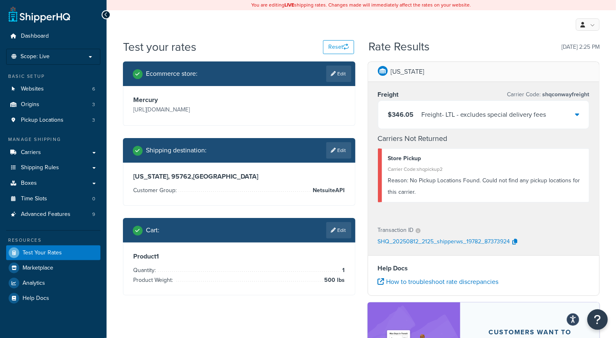
click at [576, 114] on icon at bounding box center [577, 114] width 4 height 7
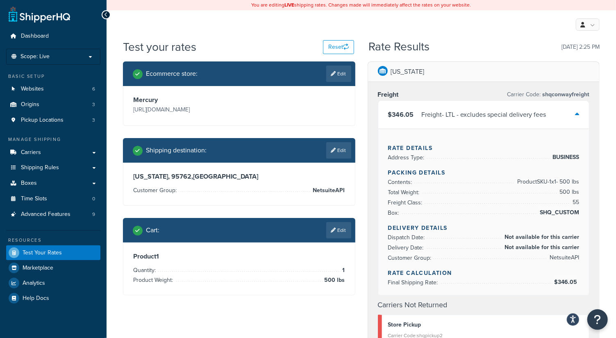
click at [576, 114] on icon at bounding box center [577, 114] width 4 height 7
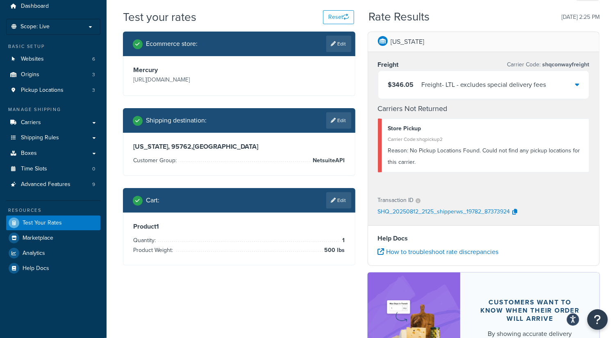
scroll to position [32, 0]
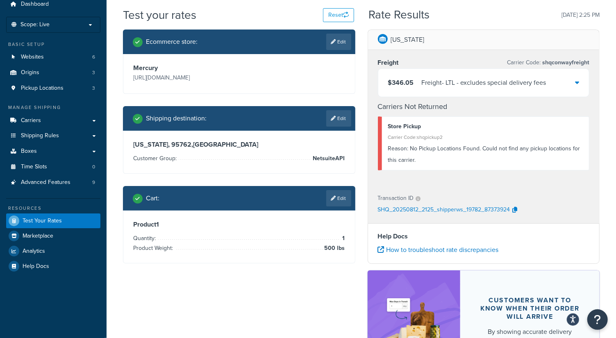
click at [560, 61] on span "shqconwayfreight" at bounding box center [565, 62] width 49 height 9
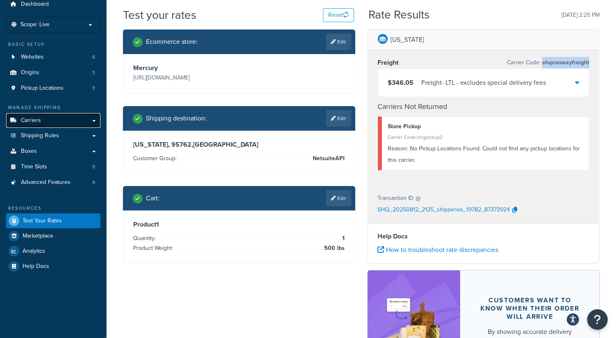
click at [35, 118] on span "Carriers" at bounding box center [31, 120] width 20 height 7
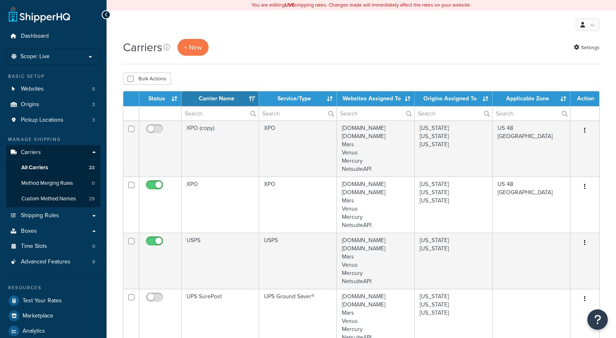
select select "15"
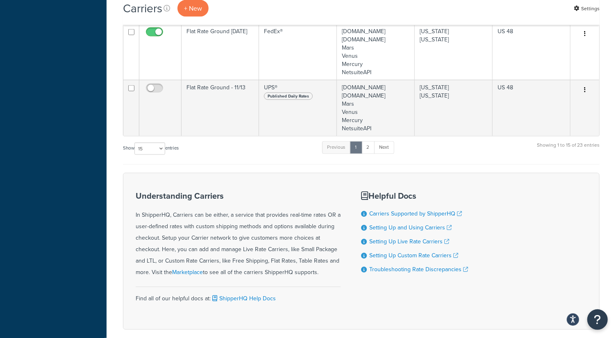
scroll to position [797, 0]
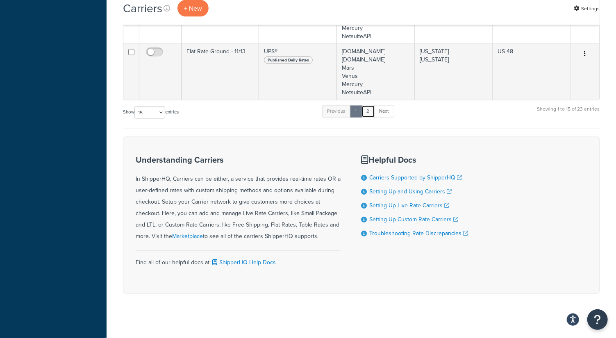
click at [373, 107] on link "2" at bounding box center [369, 111] width 14 height 12
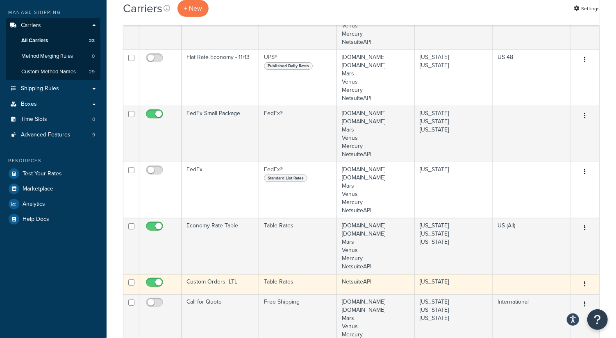
scroll to position [129, 0]
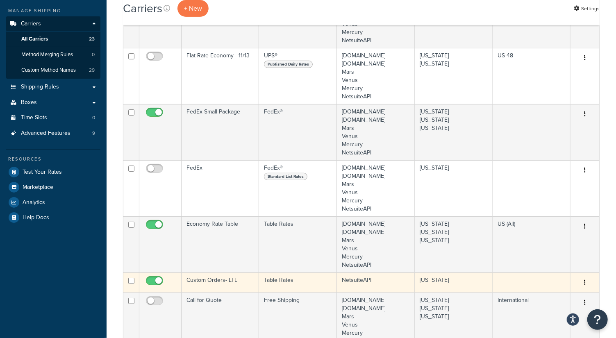
click at [220, 281] on td "Custom Orders- LTL" at bounding box center [220, 283] width 77 height 20
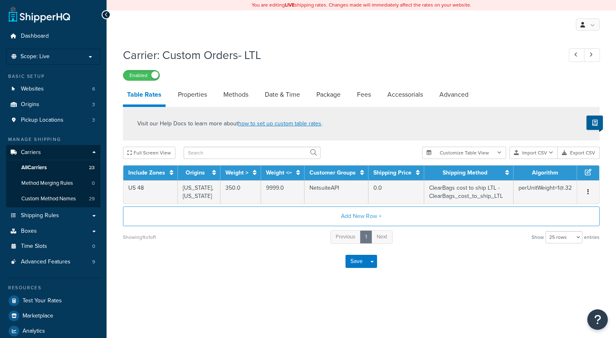
select select "25"
click at [209, 95] on link "Properties" at bounding box center [192, 95] width 37 height 20
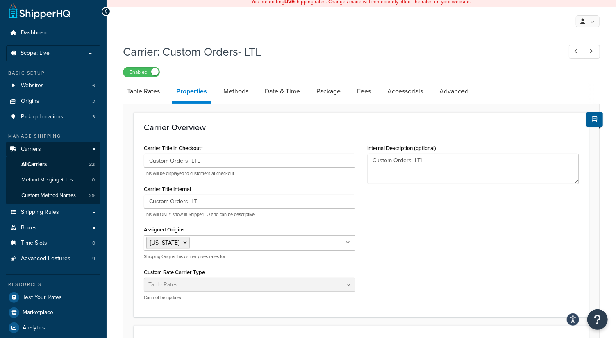
scroll to position [16, 0]
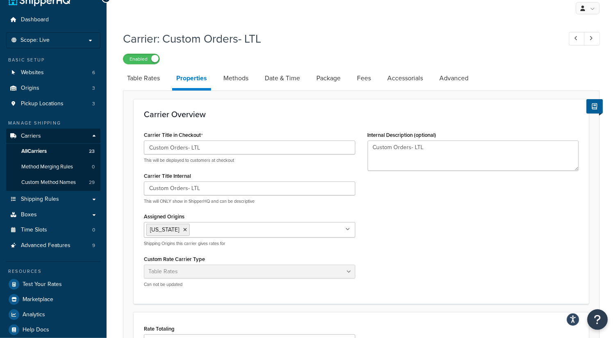
click at [216, 232] on input "Assigned Origins" at bounding box center [228, 229] width 73 height 9
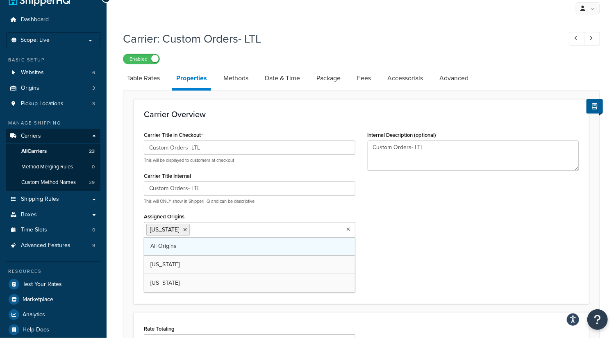
click at [189, 240] on link "All Origins" at bounding box center [249, 246] width 211 height 18
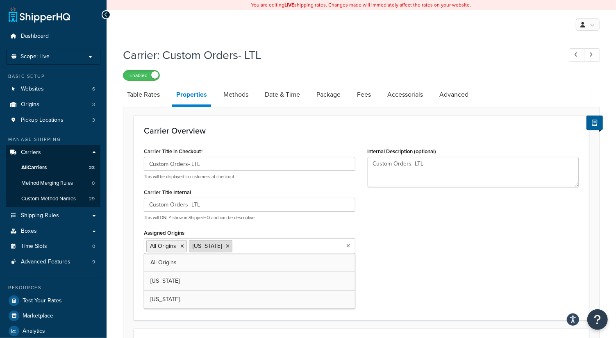
click at [226, 245] on icon at bounding box center [228, 246] width 4 height 5
click at [181, 245] on icon at bounding box center [182, 246] width 4 height 5
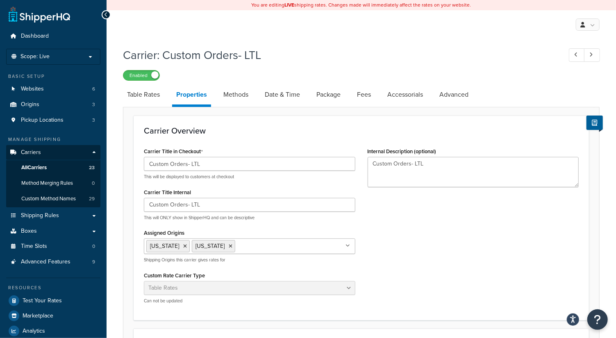
click at [440, 250] on div "Carrier Title in Checkout Custom Orders- LTL This will be displayed to customer…" at bounding box center [361, 228] width 447 height 165
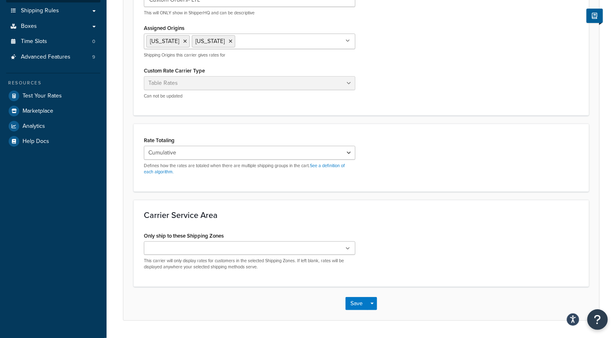
scroll to position [207, 0]
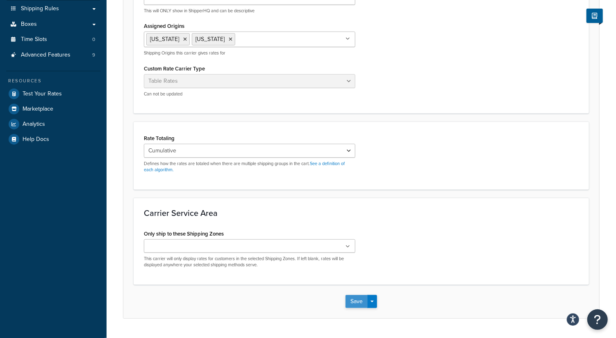
click at [357, 296] on button "Save" at bounding box center [357, 301] width 22 height 13
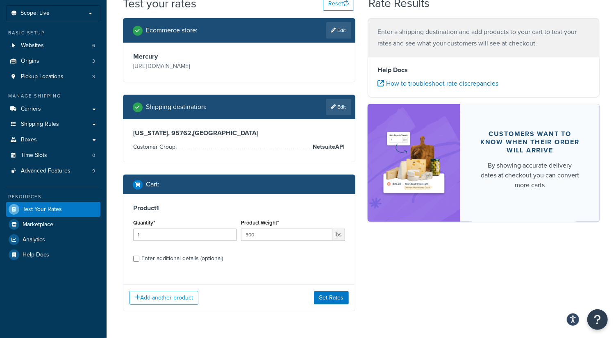
scroll to position [44, 0]
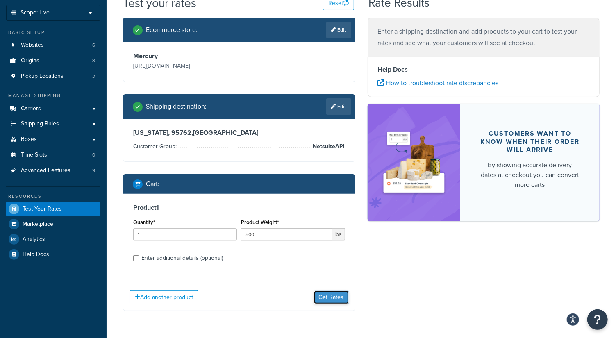
click at [332, 298] on button "Get Rates" at bounding box center [331, 297] width 35 height 13
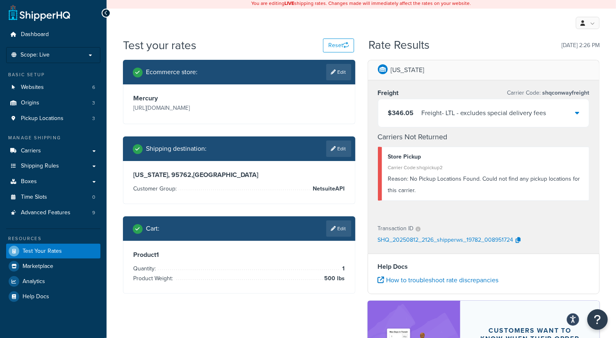
scroll to position [0, 0]
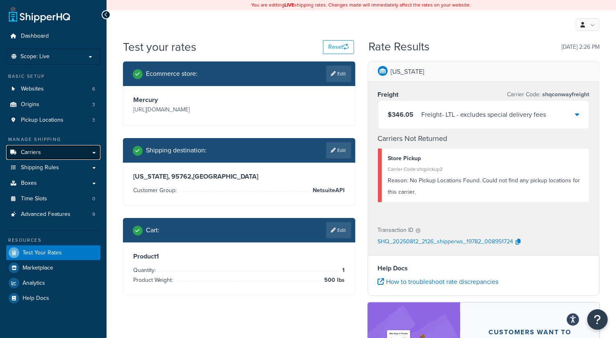
click at [68, 148] on link "Carriers" at bounding box center [53, 152] width 94 height 15
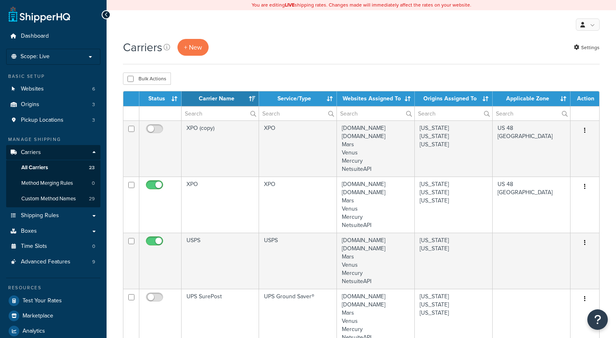
select select "15"
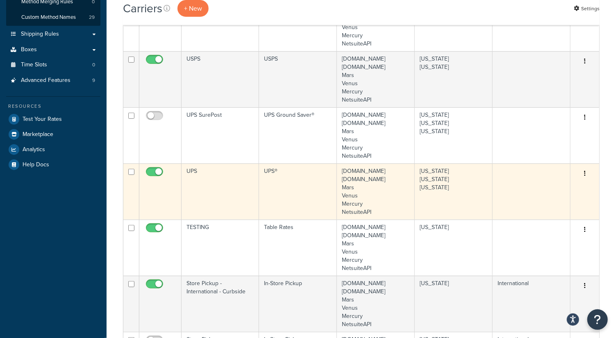
scroll to position [290, 0]
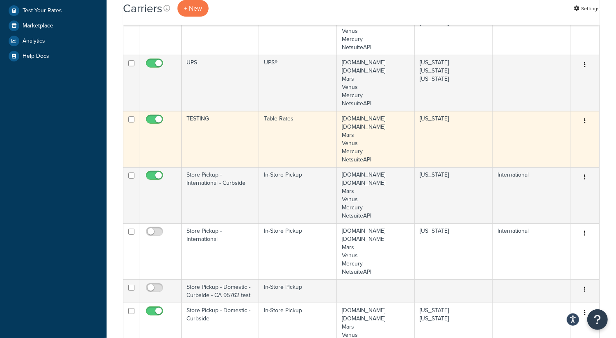
click at [158, 120] on input "checkbox" at bounding box center [155, 121] width 23 height 10
checkbox input "false"
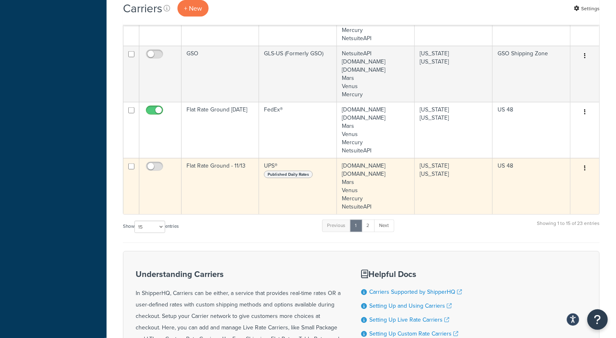
scroll to position [686, 0]
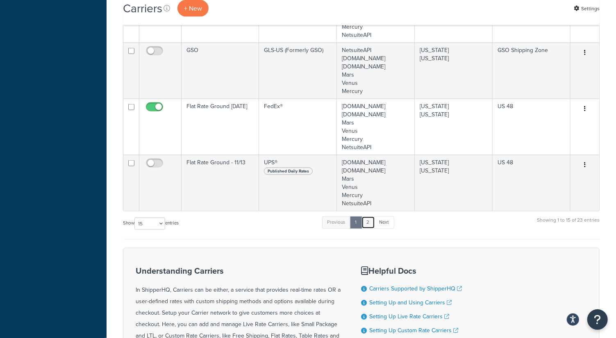
click at [368, 222] on link "2" at bounding box center [369, 222] width 14 height 12
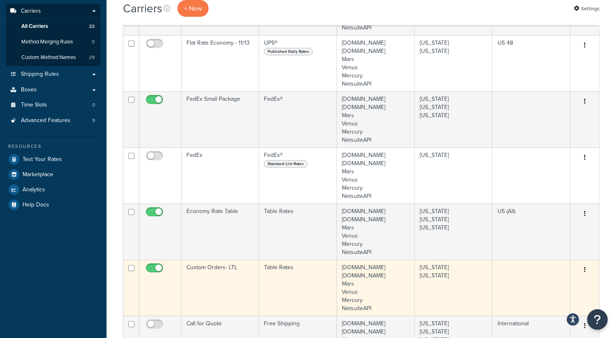
scroll to position [197, 0]
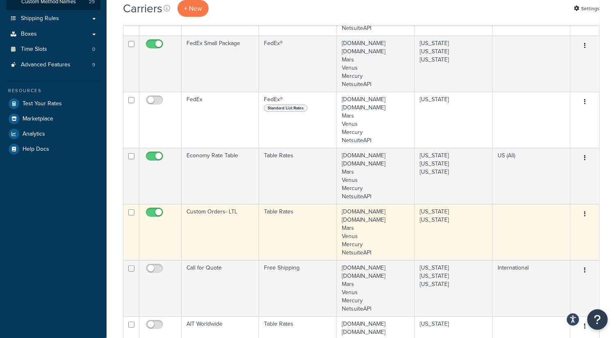
click at [226, 222] on td "Custom Orders- LTL" at bounding box center [220, 232] width 77 height 56
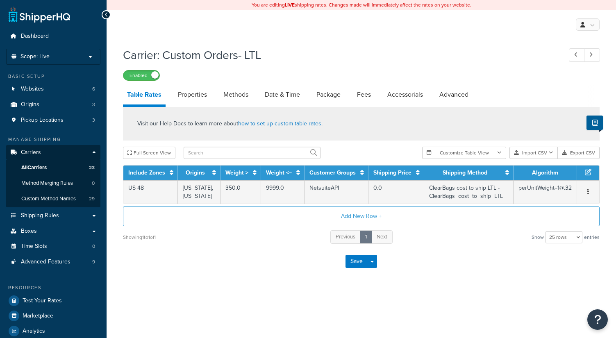
select select "25"
click at [189, 96] on link "Properties" at bounding box center [192, 95] width 37 height 20
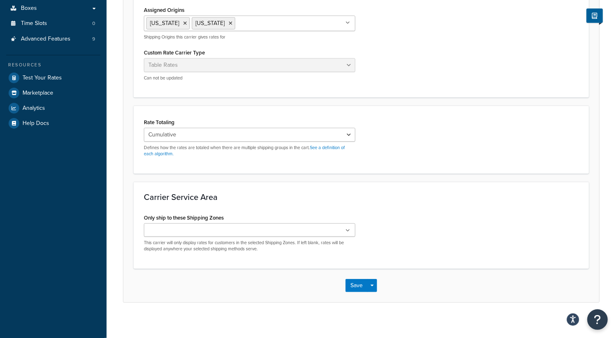
scroll to position [226, 0]
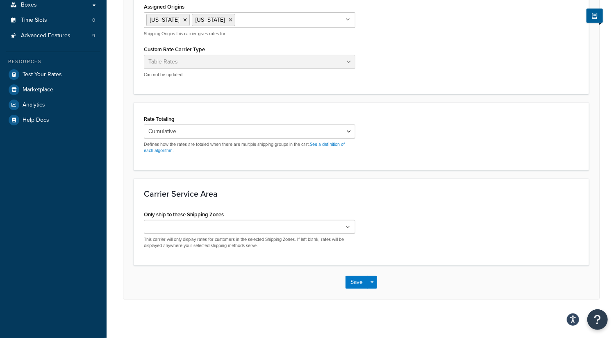
click at [206, 228] on input "Only ship to these Shipping Zones" at bounding box center [182, 227] width 73 height 9
click at [381, 201] on div "Carrier Service Area Only ship to these Shipping Zones US 48 US APO Sacramento …" at bounding box center [361, 223] width 455 height 89
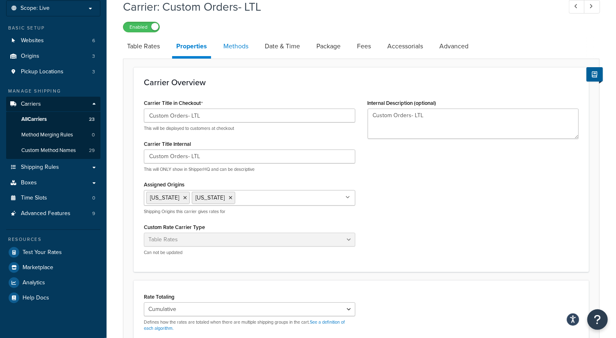
click at [239, 48] on link "Methods" at bounding box center [235, 46] width 33 height 20
select select "25"
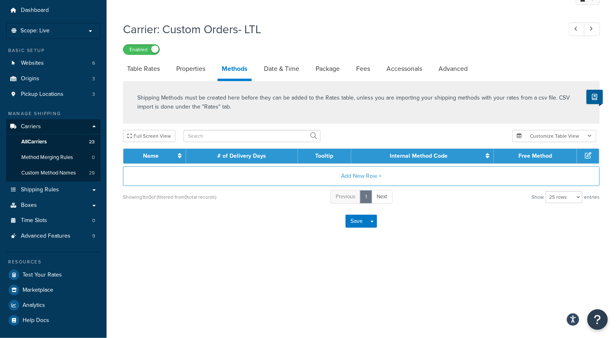
scroll to position [25, 0]
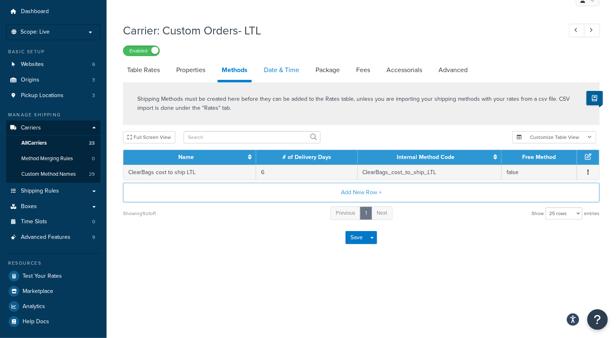
click at [286, 72] on link "Date & Time" at bounding box center [281, 70] width 43 height 20
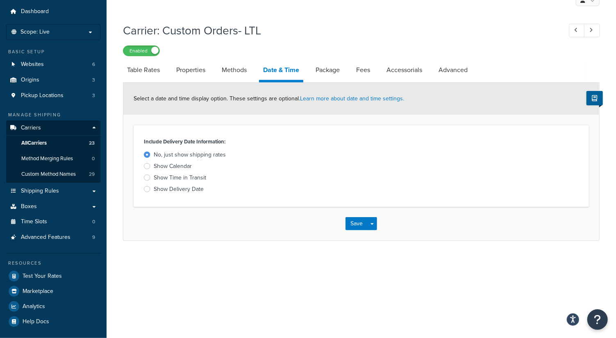
click at [147, 188] on div at bounding box center [147, 189] width 7 height 6
click at [0, 0] on input "Show Delivery Date" at bounding box center [0, 0] width 0 height 0
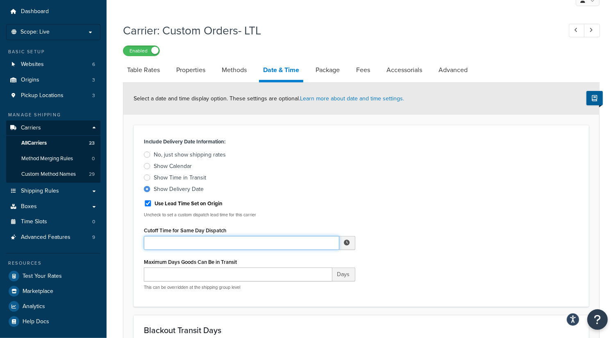
click at [233, 239] on input "Cutoff Time for Same Day Dispatch" at bounding box center [242, 243] width 196 height 14
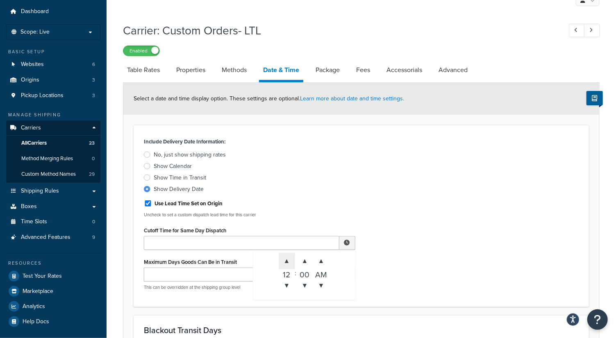
click at [286, 263] on span "▲" at bounding box center [287, 261] width 16 height 16
click at [286, 259] on span "▲" at bounding box center [287, 261] width 16 height 16
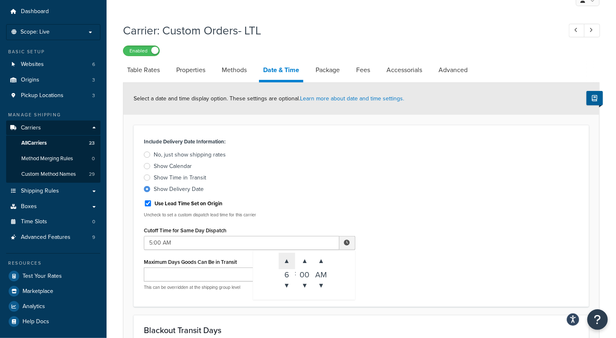
click at [286, 259] on span "▲" at bounding box center [287, 261] width 16 height 16
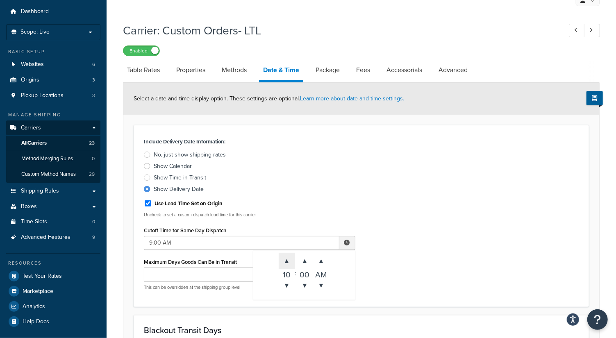
type input "10:00 AM"
click at [426, 244] on div "Include Delivery Date Information: No, just show shipping rates Show Calendar S…" at bounding box center [361, 216] width 447 height 161
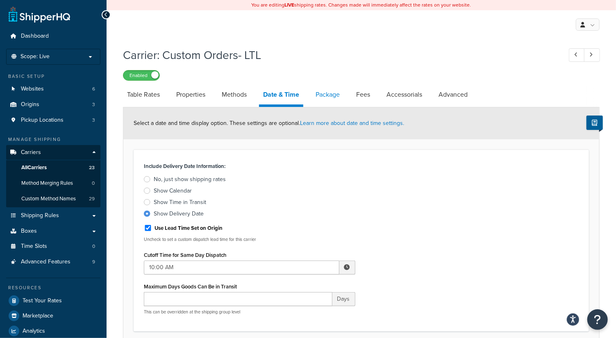
click at [330, 93] on link "Package" at bounding box center [328, 95] width 32 height 20
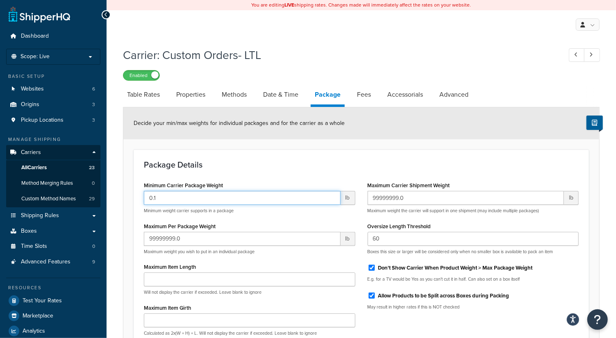
click at [232, 201] on input "0.1" at bounding box center [242, 198] width 197 height 14
type input "-1.9"
click at [370, 98] on link "Fees" at bounding box center [364, 95] width 22 height 20
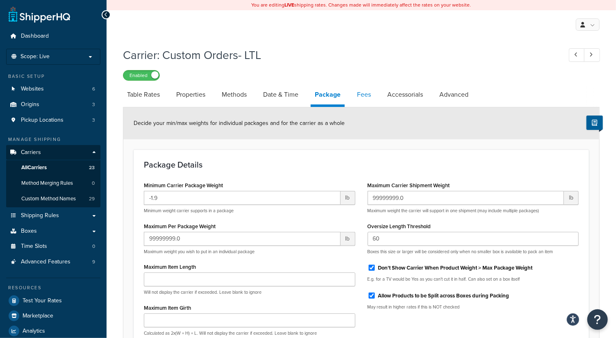
select select "AFTER"
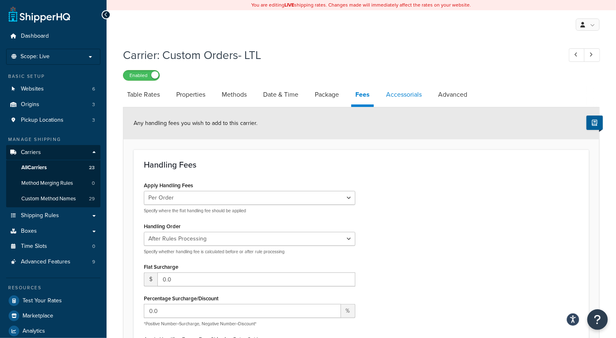
click at [394, 95] on link "Accessorials" at bounding box center [404, 95] width 44 height 20
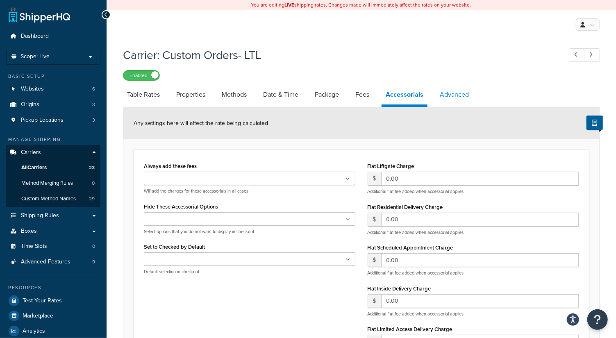
click at [452, 95] on link "Advanced" at bounding box center [454, 95] width 37 height 20
select select "false"
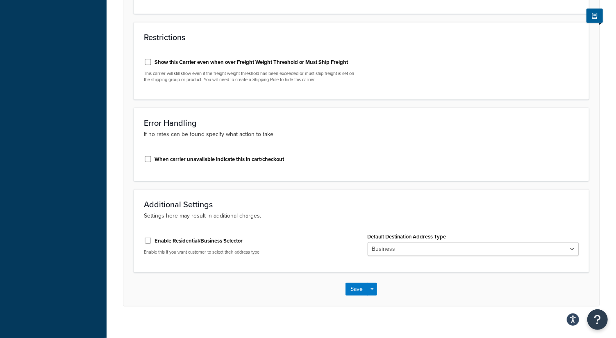
scroll to position [401, 0]
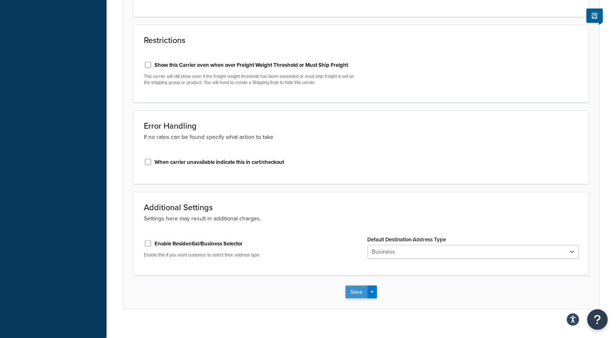
click at [358, 292] on button "Save" at bounding box center [357, 292] width 22 height 13
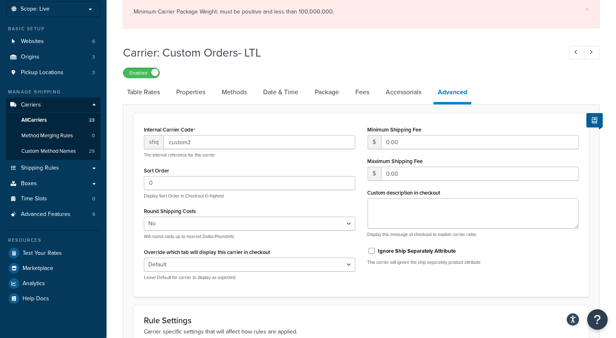
scroll to position [0, 0]
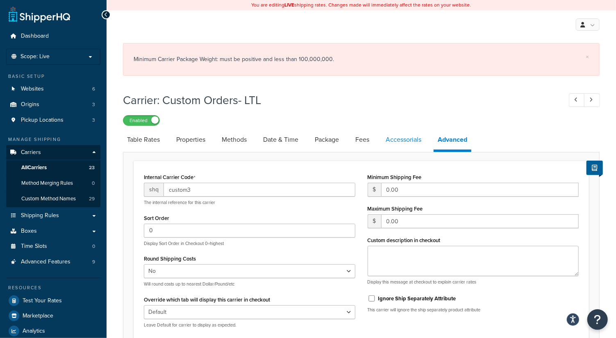
click at [409, 142] on link "Accessorials" at bounding box center [404, 140] width 44 height 20
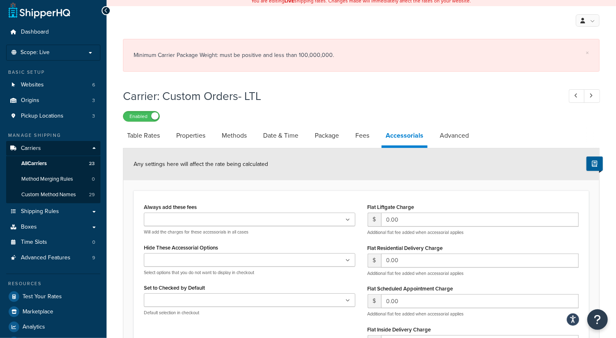
scroll to position [4, 0]
click at [319, 133] on link "Package" at bounding box center [327, 136] width 32 height 20
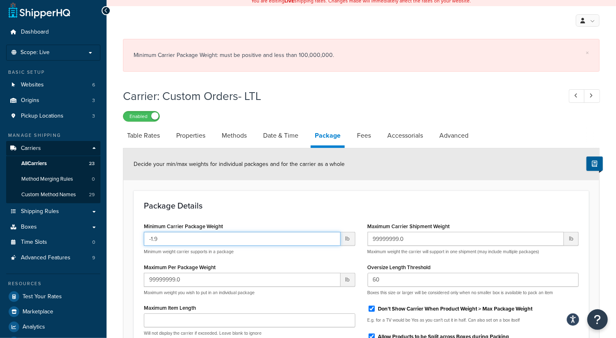
click at [209, 237] on input "-1.9" at bounding box center [242, 239] width 197 height 14
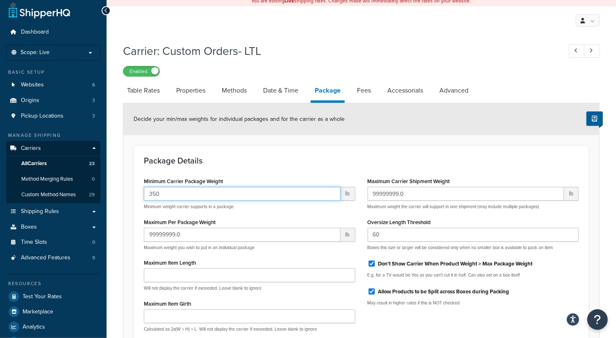
type input "350"
click at [250, 219] on div "Maximum Per Package Weight 99999999.0 lb Maximum weight you wish to put in an i…" at bounding box center [250, 233] width 212 height 34
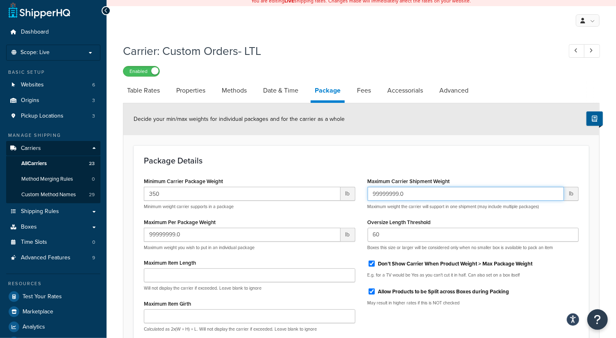
click at [378, 193] on input "99999999.0" at bounding box center [466, 194] width 197 height 14
type input "9999"
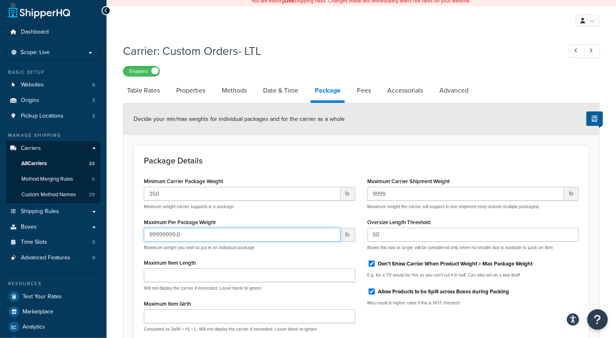
click at [164, 236] on input "99999999.0" at bounding box center [242, 235] width 197 height 14
type input "9999"
click at [266, 255] on div "Minimum Carrier Package Weight 350 lb Minimum weight carrier supports in a pack…" at bounding box center [250, 277] width 224 height 204
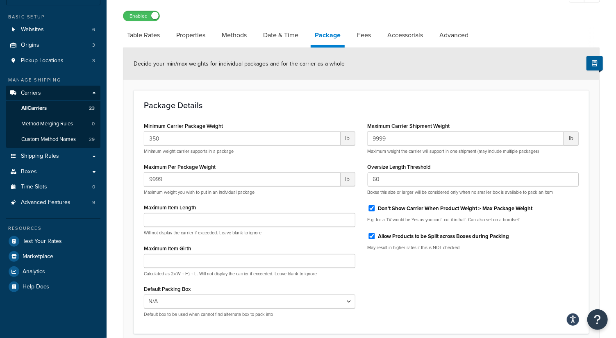
scroll to position [130, 0]
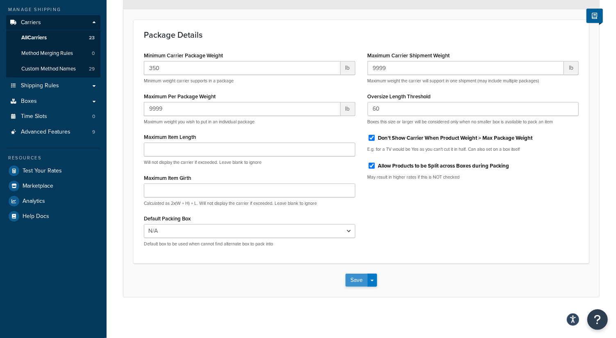
click at [357, 282] on button "Save" at bounding box center [357, 280] width 22 height 13
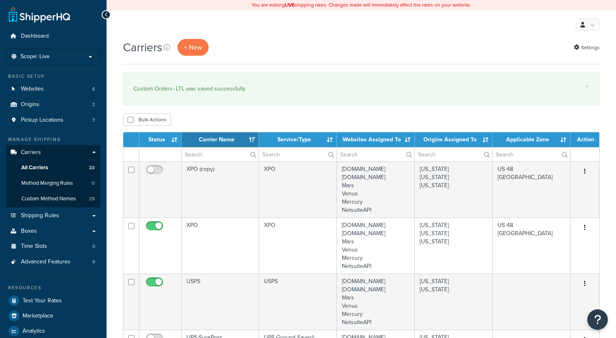
select select "15"
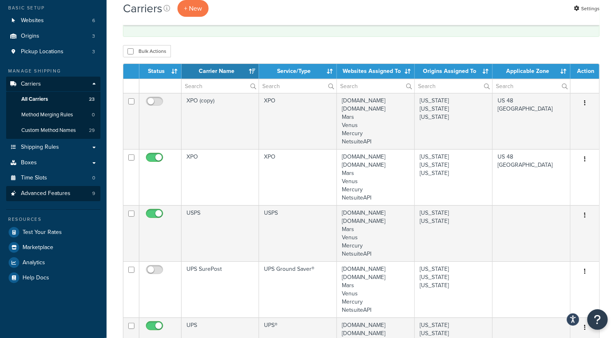
scroll to position [69, 0]
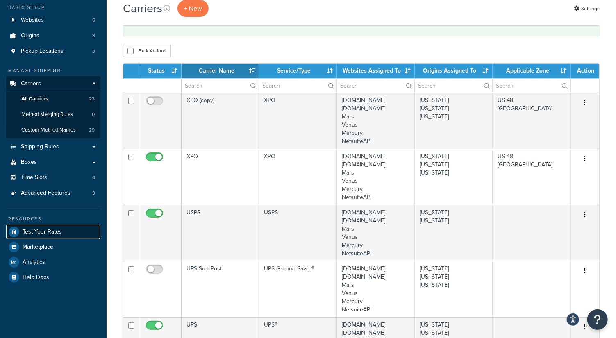
click at [46, 231] on span "Test Your Rates" at bounding box center [42, 232] width 39 height 7
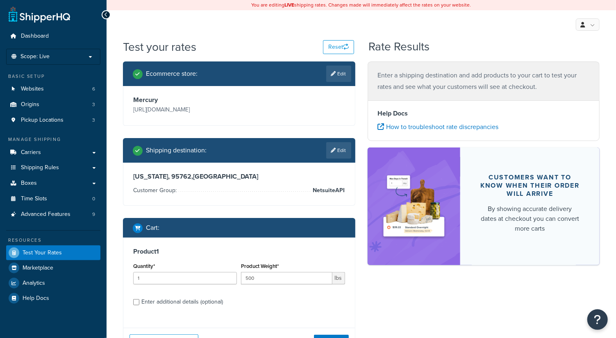
click at [340, 35] on div "My Profile Billing Global Settings Contact Us Logout" at bounding box center [362, 24] width 510 height 29
click at [344, 46] on icon "button" at bounding box center [346, 47] width 6 height 6
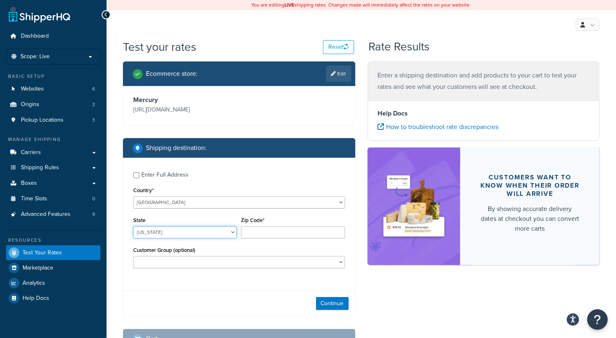
click at [181, 237] on select "[US_STATE] [US_STATE] [US_STATE] [US_STATE] [US_STATE] Armed Forces Americas Ar…" at bounding box center [185, 232] width 104 height 12
select select "CA"
click at [133, 226] on select "[US_STATE] [US_STATE] [US_STATE] [US_STATE] [US_STATE] Armed Forces Americas Ar…" at bounding box center [185, 232] width 104 height 12
click at [247, 234] on input "Zip Code*" at bounding box center [293, 232] width 104 height 12
type input "95762"
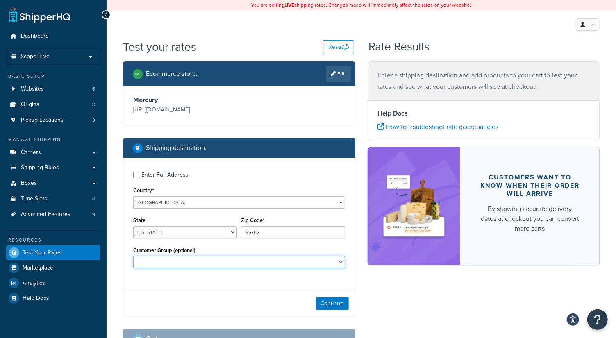
click at [234, 262] on select "Logged In NetsuiteAPI Not Logged in Retail Wholesale" at bounding box center [239, 262] width 212 height 12
select select "NetsuiteAPI"
click at [133, 256] on select "Logged In NetsuiteAPI Not Logged in Retail Wholesale" at bounding box center [239, 262] width 212 height 12
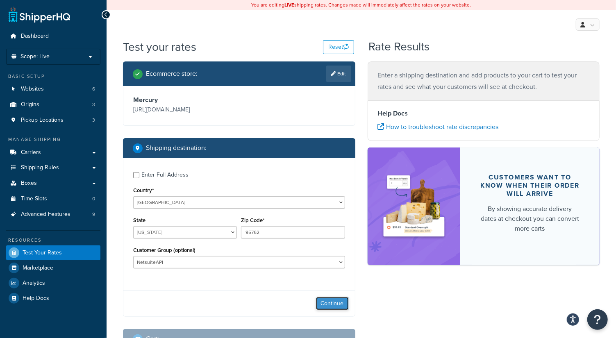
click at [337, 299] on button "Continue" at bounding box center [332, 303] width 33 height 13
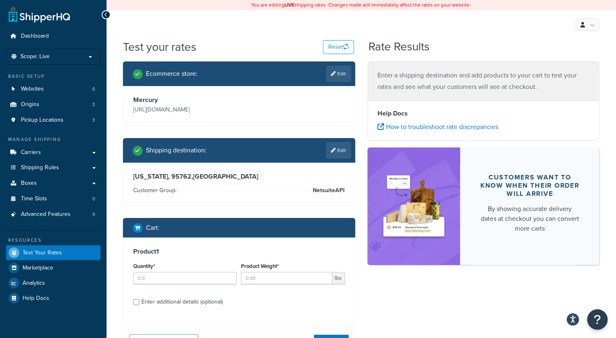
click at [209, 286] on div "Quantity*" at bounding box center [185, 276] width 108 height 30
click at [209, 282] on input "Quantity*" at bounding box center [185, 278] width 104 height 12
type input "1"
click at [269, 285] on div "Product Weight* lbs" at bounding box center [293, 276] width 108 height 30
click at [274, 280] on input "Product Weight*" at bounding box center [286, 278] width 91 height 12
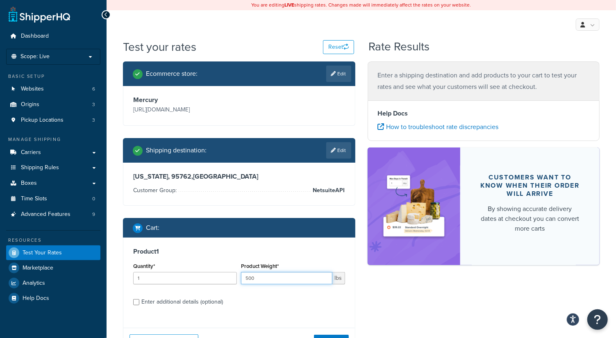
type input "500"
click at [285, 299] on label "Enter additional details (optional)" at bounding box center [243, 301] width 204 height 13
click at [139, 299] on input "Enter additional details (optional)" at bounding box center [136, 302] width 6 height 6
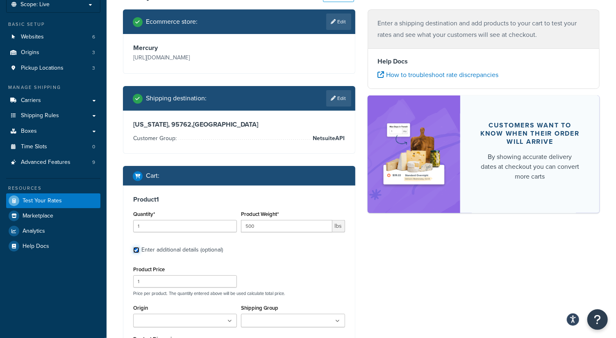
scroll to position [55, 0]
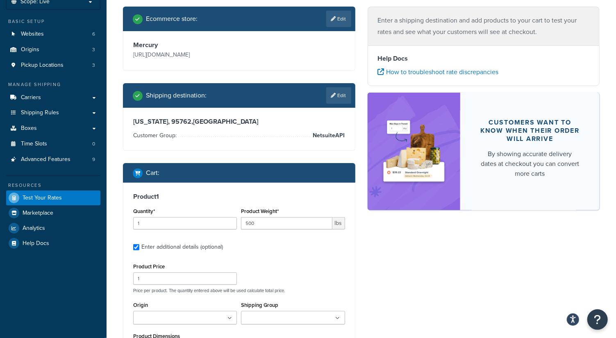
click at [179, 247] on div "Enter additional details (optional)" at bounding box center [182, 246] width 82 height 11
click at [139, 247] on input "Enter additional details (optional)" at bounding box center [136, 247] width 6 height 6
checkbox input "false"
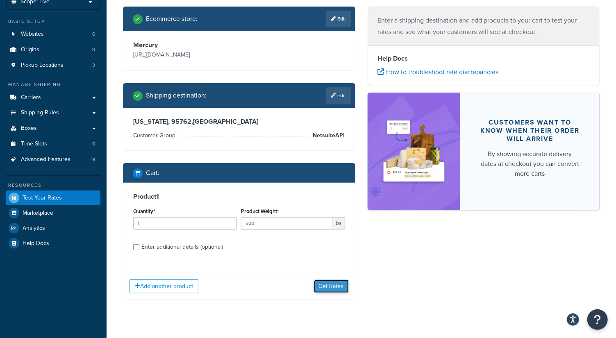
click at [341, 286] on button "Get Rates" at bounding box center [331, 286] width 35 height 13
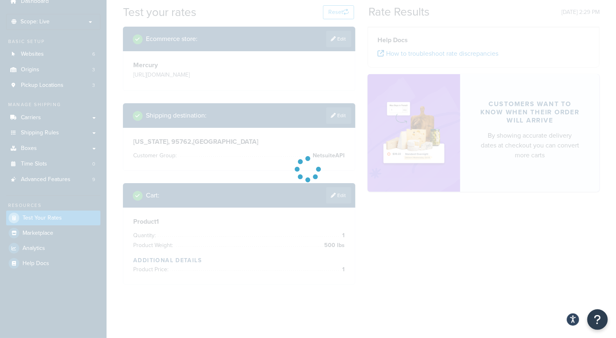
scroll to position [0, 0]
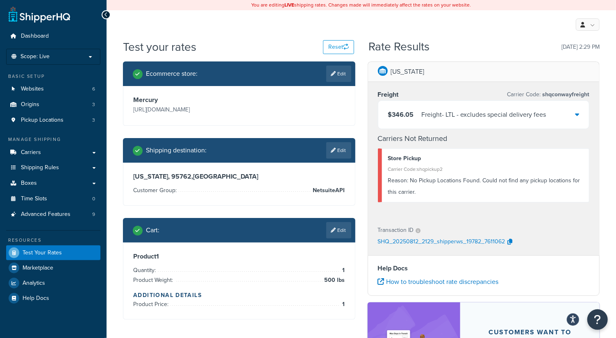
click at [568, 96] on span "shqconwayfreight" at bounding box center [565, 94] width 49 height 9
click at [39, 155] on span "Carriers" at bounding box center [31, 152] width 20 height 7
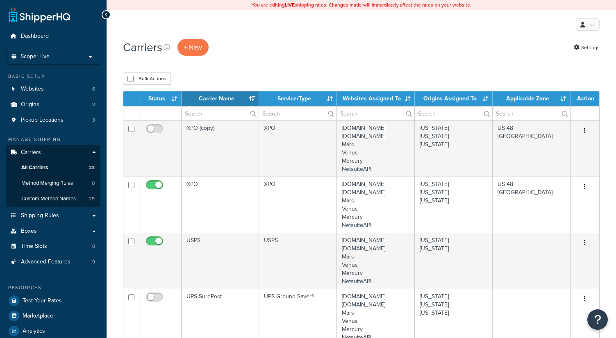
select select "15"
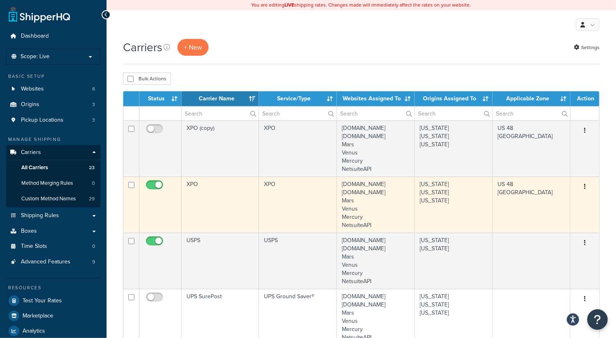
click at [202, 191] on td "XPO" at bounding box center [220, 205] width 77 height 56
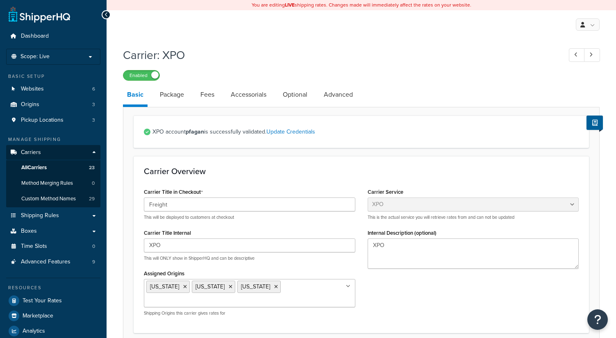
select select "conwayFreight"
select select "THIRD PARTY"
click at [345, 96] on link "Advanced" at bounding box center [338, 95] width 37 height 20
select select "false"
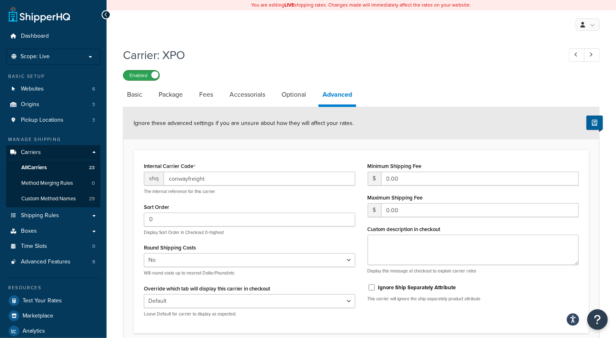
click at [152, 72] on label "Enabled" at bounding box center [141, 76] width 36 height 10
click at [40, 173] on link "All Carriers 23" at bounding box center [53, 167] width 94 height 15
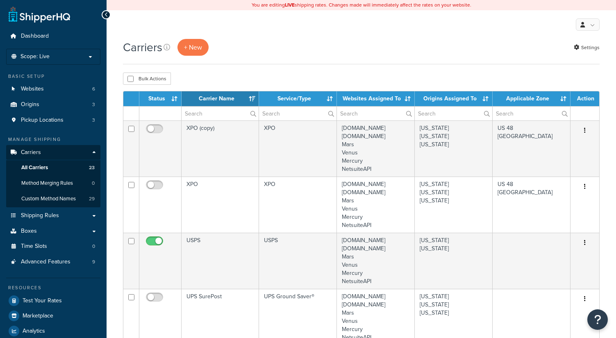
select select "15"
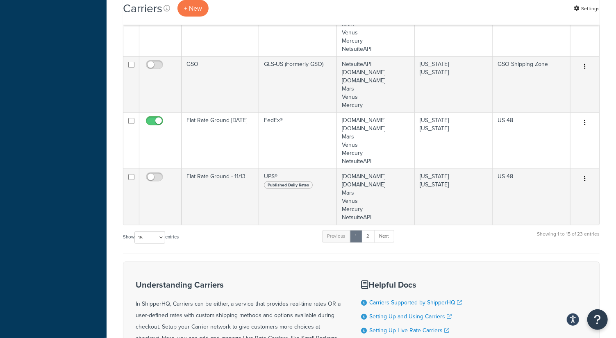
scroll to position [701, 0]
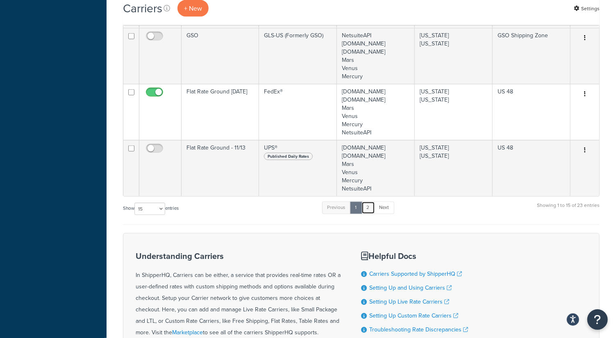
click at [365, 205] on link "2" at bounding box center [369, 208] width 14 height 12
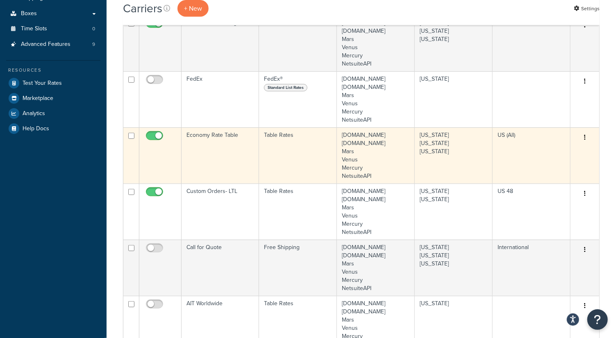
scroll to position [217, 0]
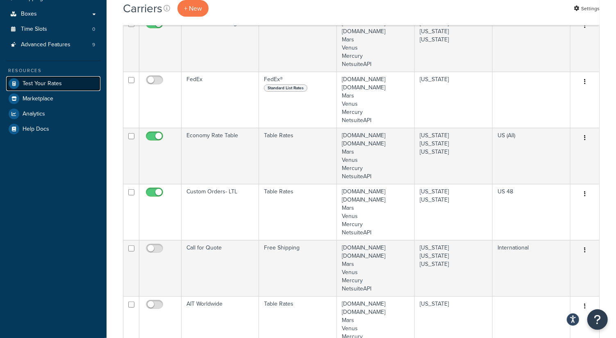
click at [57, 83] on span "Test Your Rates" at bounding box center [42, 83] width 39 height 7
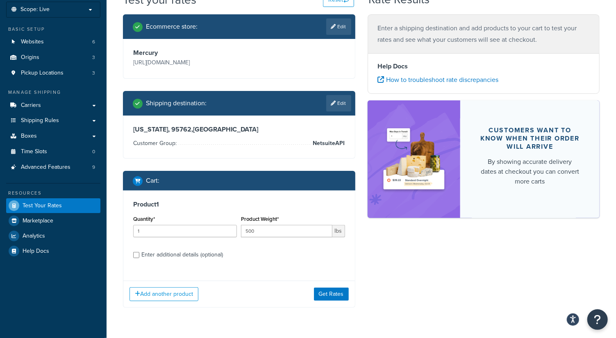
scroll to position [52, 0]
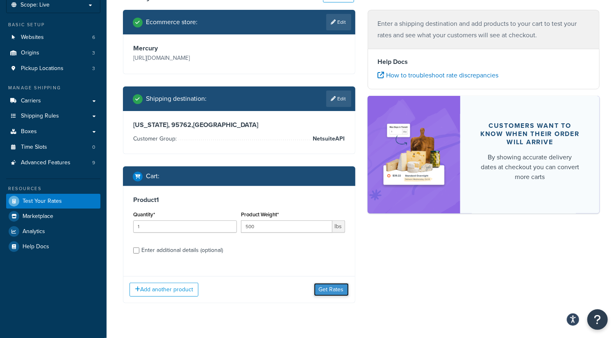
click at [324, 284] on button "Get Rates" at bounding box center [331, 289] width 35 height 13
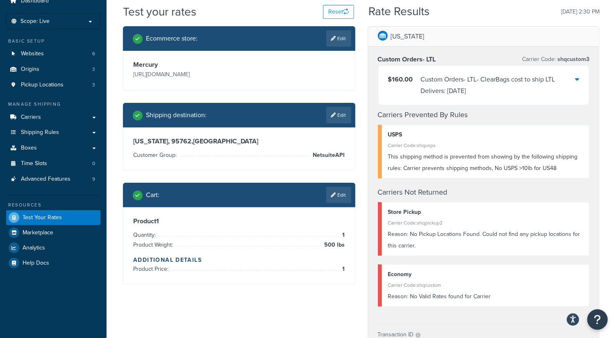
scroll to position [0, 0]
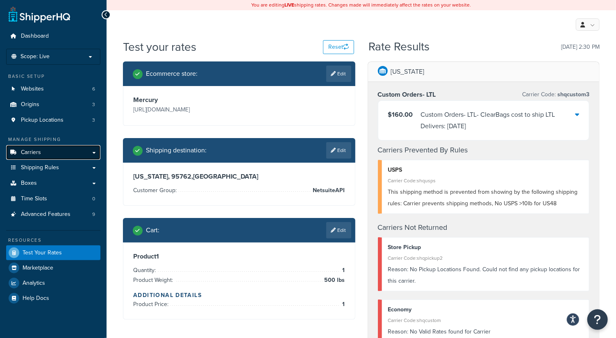
click at [47, 150] on link "Carriers" at bounding box center [53, 152] width 94 height 15
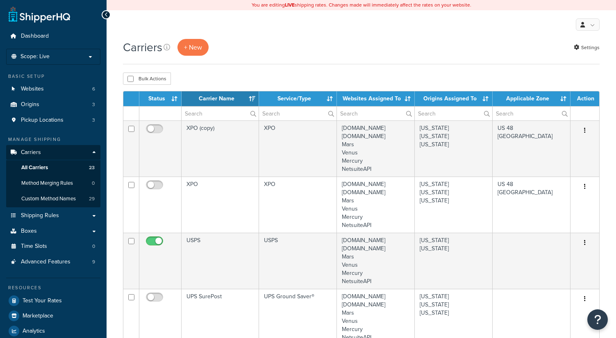
select select "15"
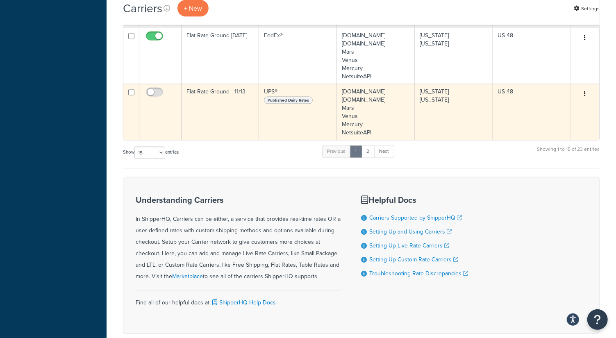
scroll to position [762, 0]
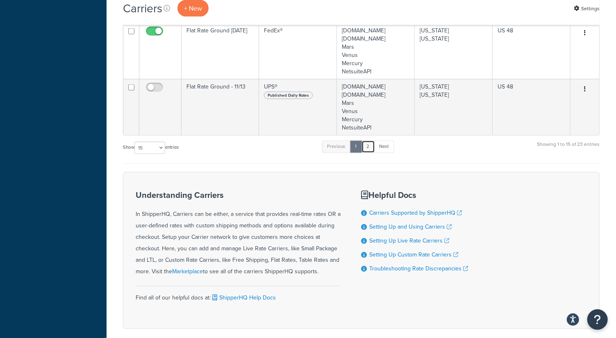
click at [371, 145] on link "2" at bounding box center [369, 147] width 14 height 12
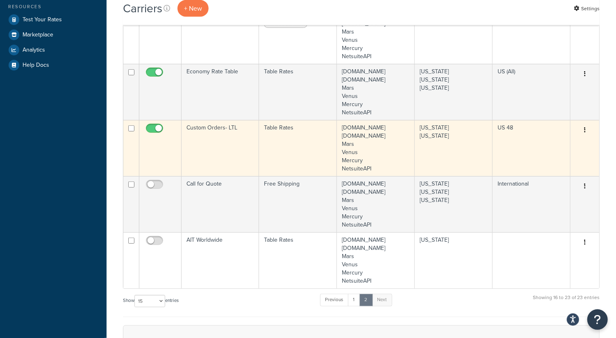
scroll to position [281, 0]
click at [217, 143] on td "Custom Orders- LTL" at bounding box center [220, 148] width 77 height 56
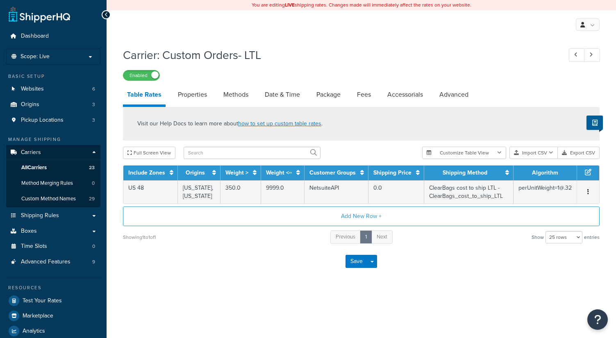
select select "25"
click at [200, 93] on link "Properties" at bounding box center [192, 95] width 37 height 20
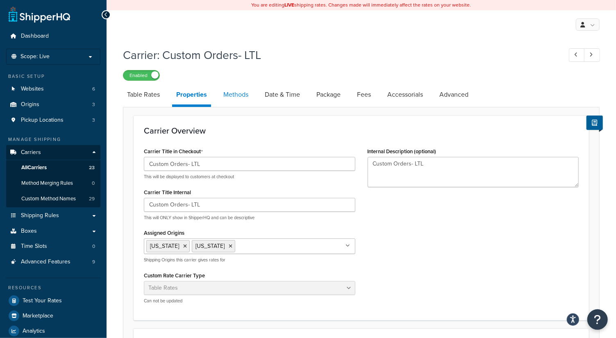
click at [232, 93] on link "Methods" at bounding box center [235, 95] width 33 height 20
select select "25"
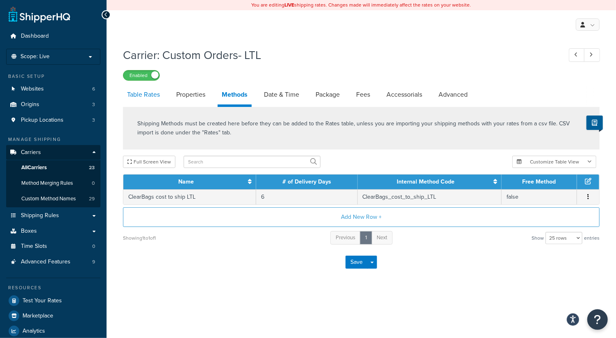
click at [155, 96] on link "Table Rates" at bounding box center [143, 95] width 41 height 20
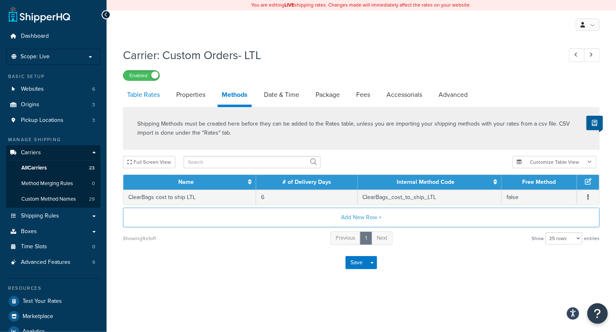
select select "25"
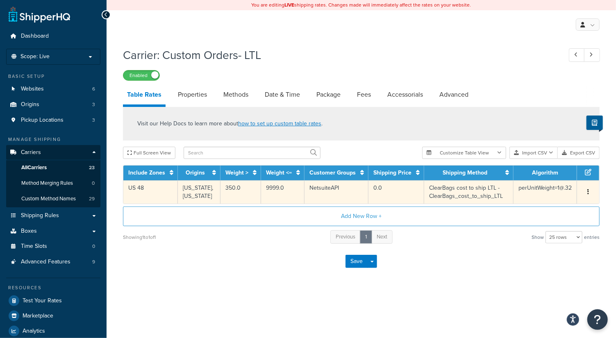
click at [592, 189] on span "Edit Duplicate Delete" at bounding box center [588, 192] width 12 height 9
click at [586, 193] on button "button" at bounding box center [588, 192] width 7 height 9
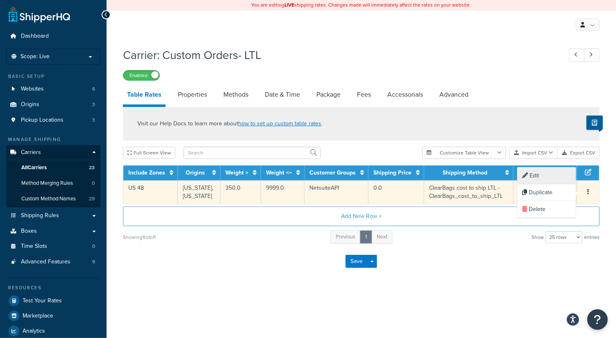
click at [546, 175] on div "Edit" at bounding box center [547, 176] width 58 height 17
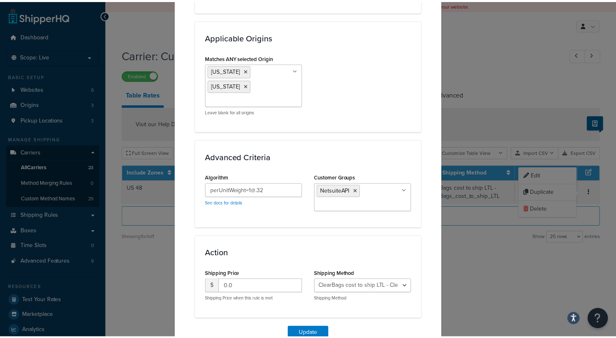
scroll to position [623, 0]
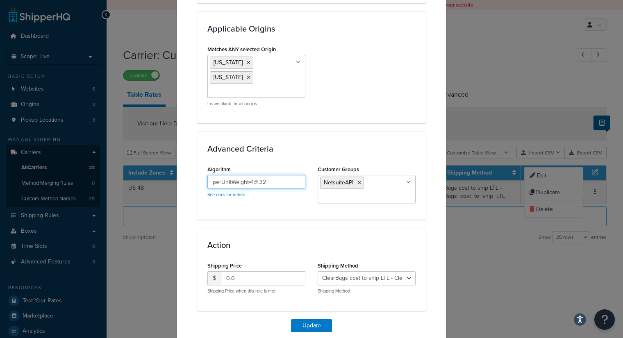
click at [266, 175] on input "perUnitWeight=1@.32" at bounding box center [256, 182] width 98 height 14
type input "perUnitWeight=1@.372"
click at [286, 195] on div "Advanced Criteria Algorithm perUnitWeight=1@.372 See docs for details Customer …" at bounding box center [311, 176] width 229 height 88
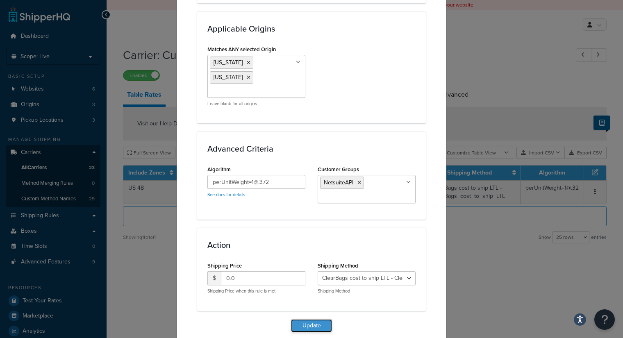
click at [309, 319] on button "Update" at bounding box center [311, 325] width 41 height 13
